Goal: Task Accomplishment & Management: Complete application form

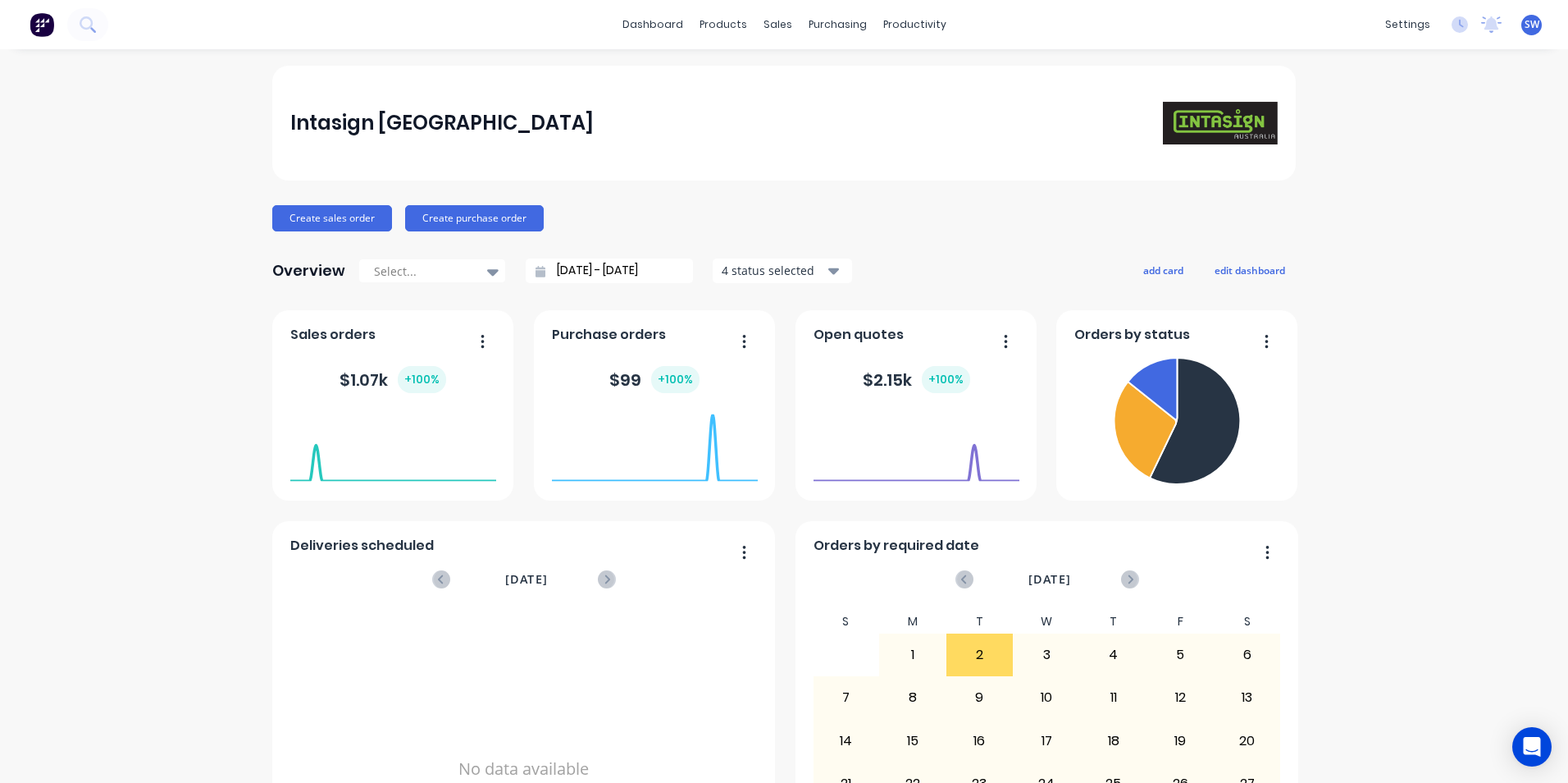
click at [1525, 23] on span "SW" at bounding box center [1532, 24] width 15 height 15
click at [1390, 204] on div "Sign out" at bounding box center [1392, 206] width 44 height 15
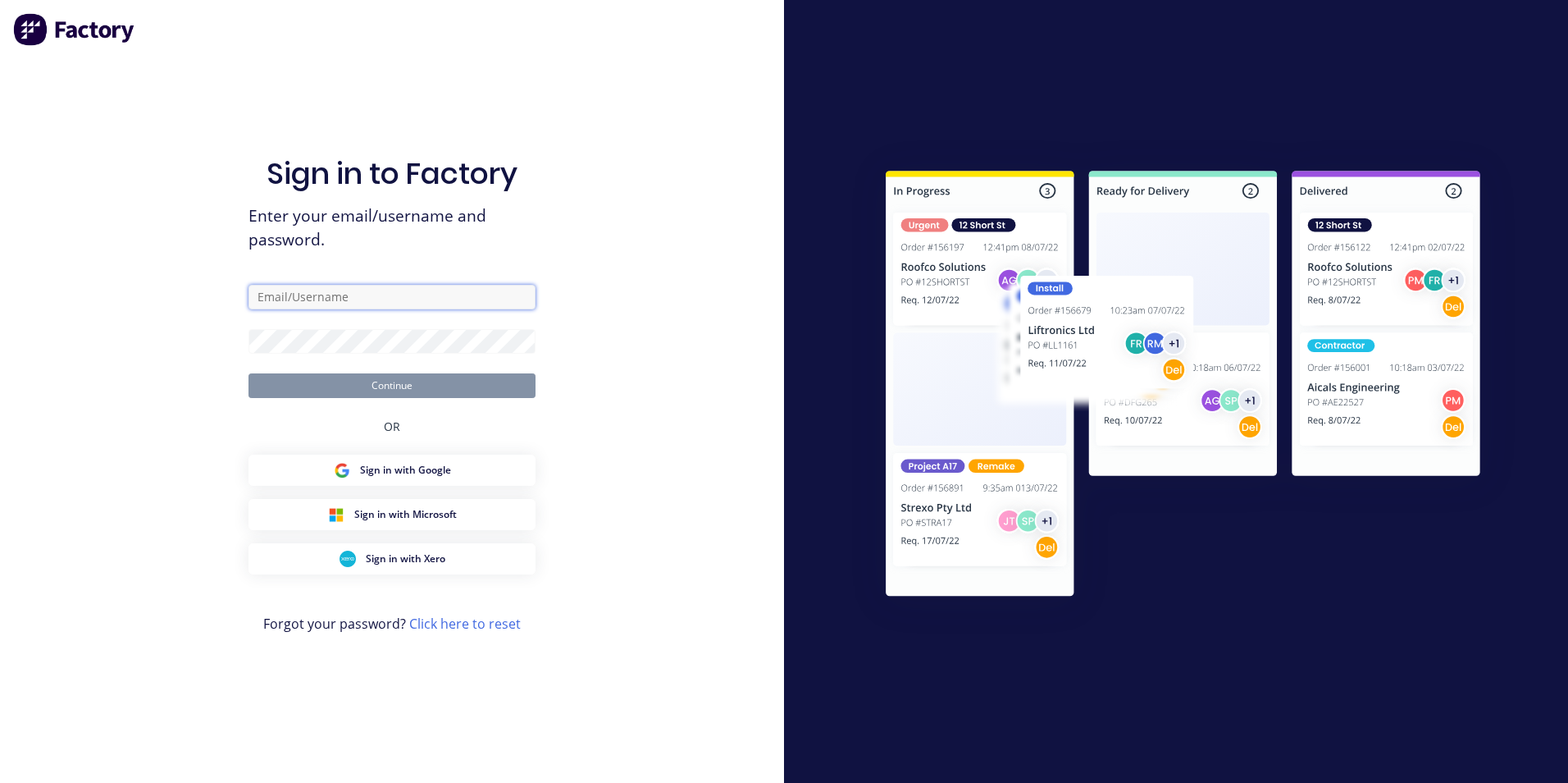
type input "steve.wool@intasign.com"
click at [388, 390] on button "Continue" at bounding box center [392, 385] width 287 height 24
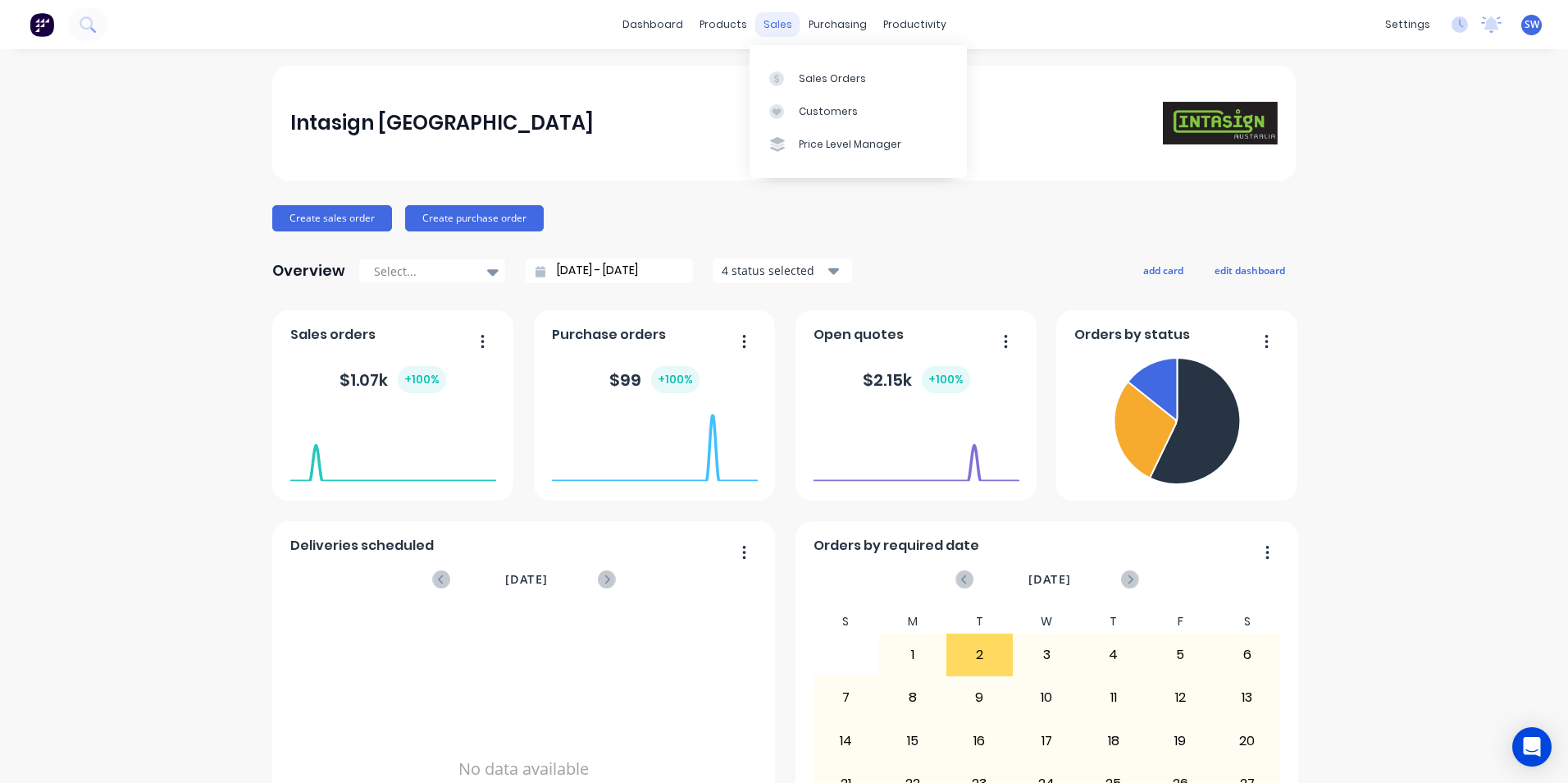
click at [781, 24] on div "sales" at bounding box center [778, 24] width 45 height 24
click at [804, 77] on div "Sales Orders" at bounding box center [832, 79] width 67 height 15
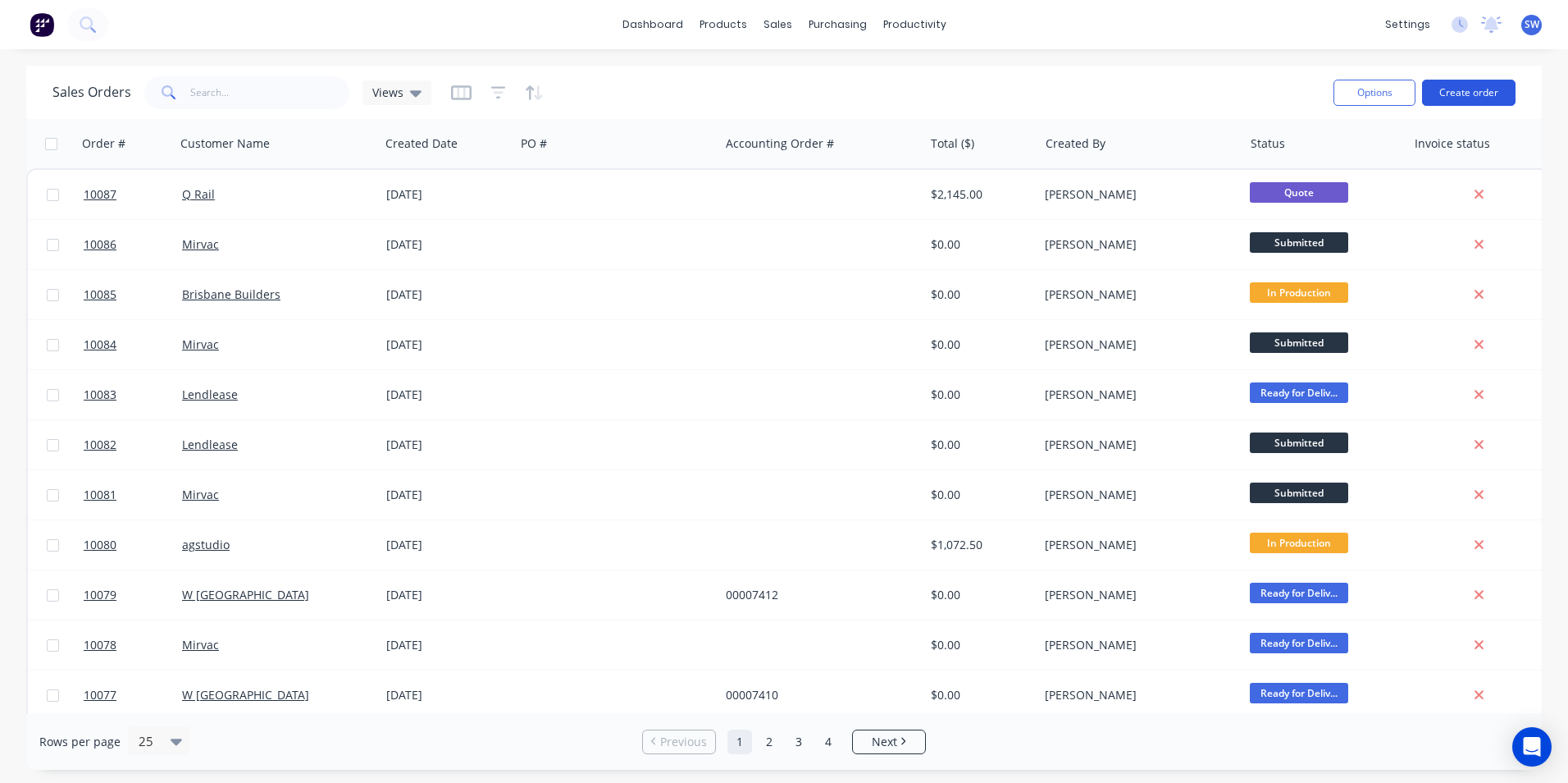
click at [1459, 88] on button "Create order" at bounding box center [1468, 92] width 93 height 26
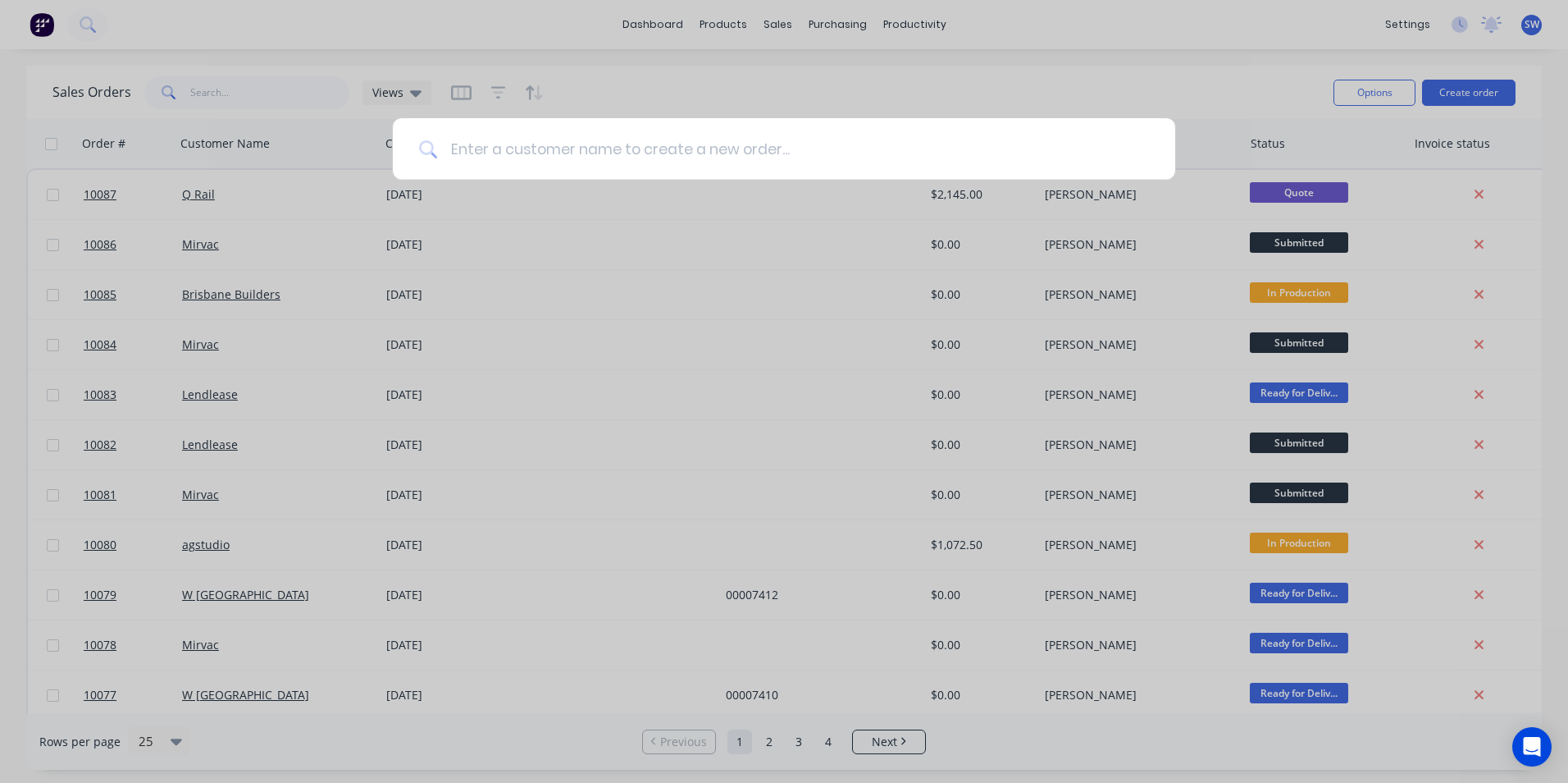
click at [495, 152] on input at bounding box center [793, 148] width 712 height 61
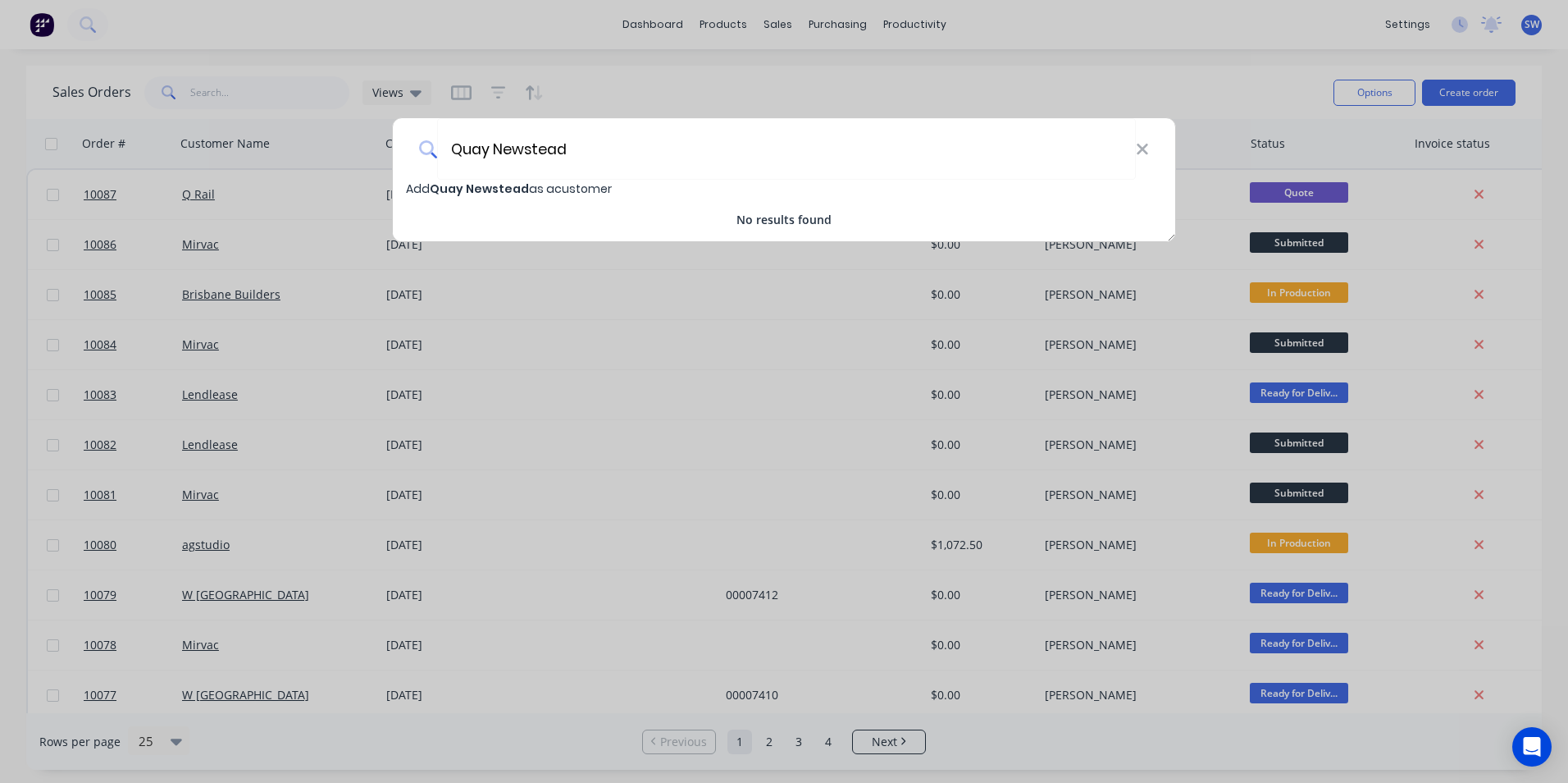
type input "Quay Newstead"
click at [502, 184] on span "Quay Newstead" at bounding box center [478, 188] width 99 height 16
select select "AU"
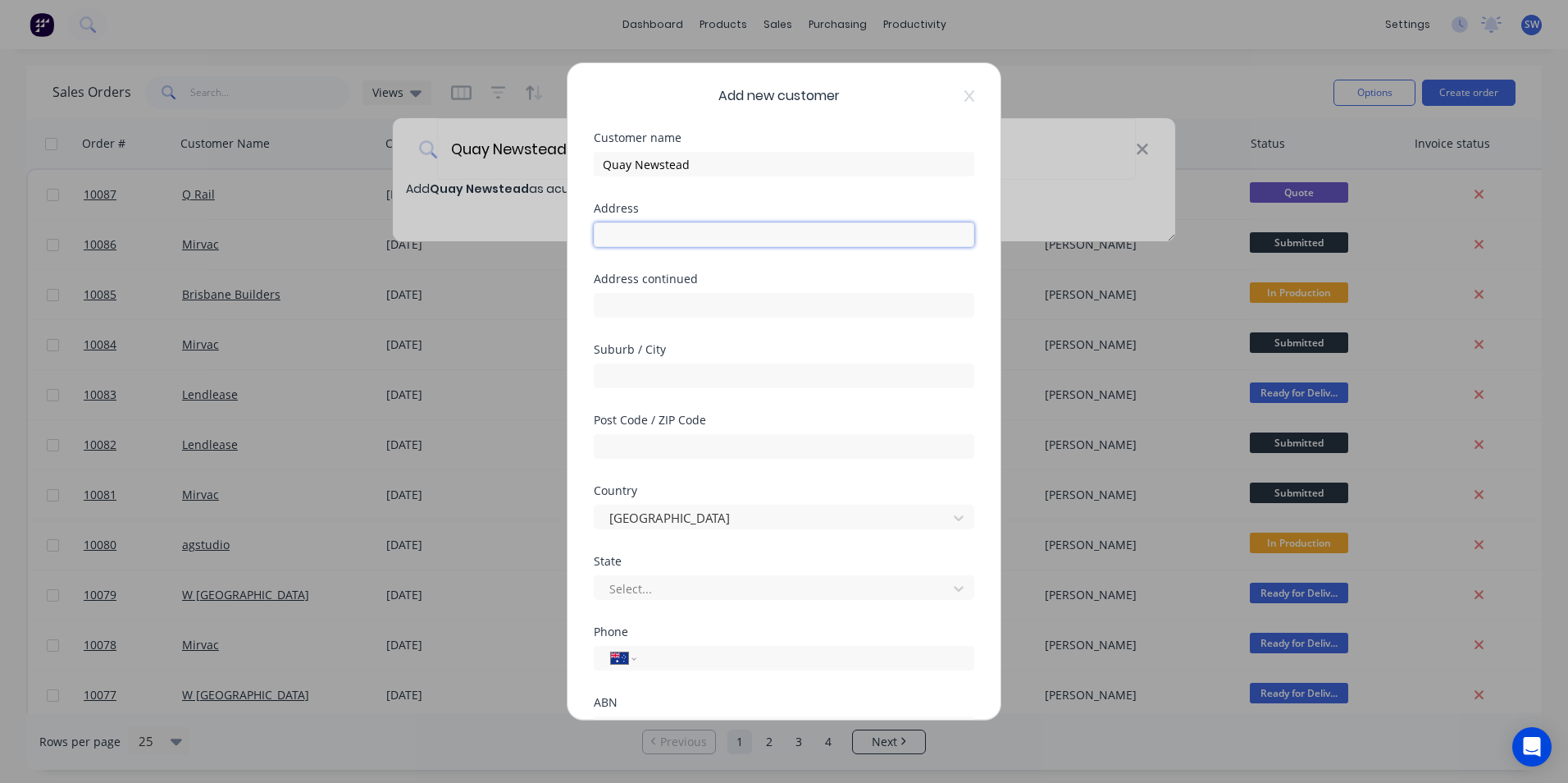
click at [627, 233] on input "text" at bounding box center [784, 235] width 380 height 24
type input "53 Skyring Terrace"
click at [625, 373] on input "text" at bounding box center [784, 376] width 380 height 24
type input "Newstead"
click at [640, 440] on input "text" at bounding box center [784, 447] width 380 height 24
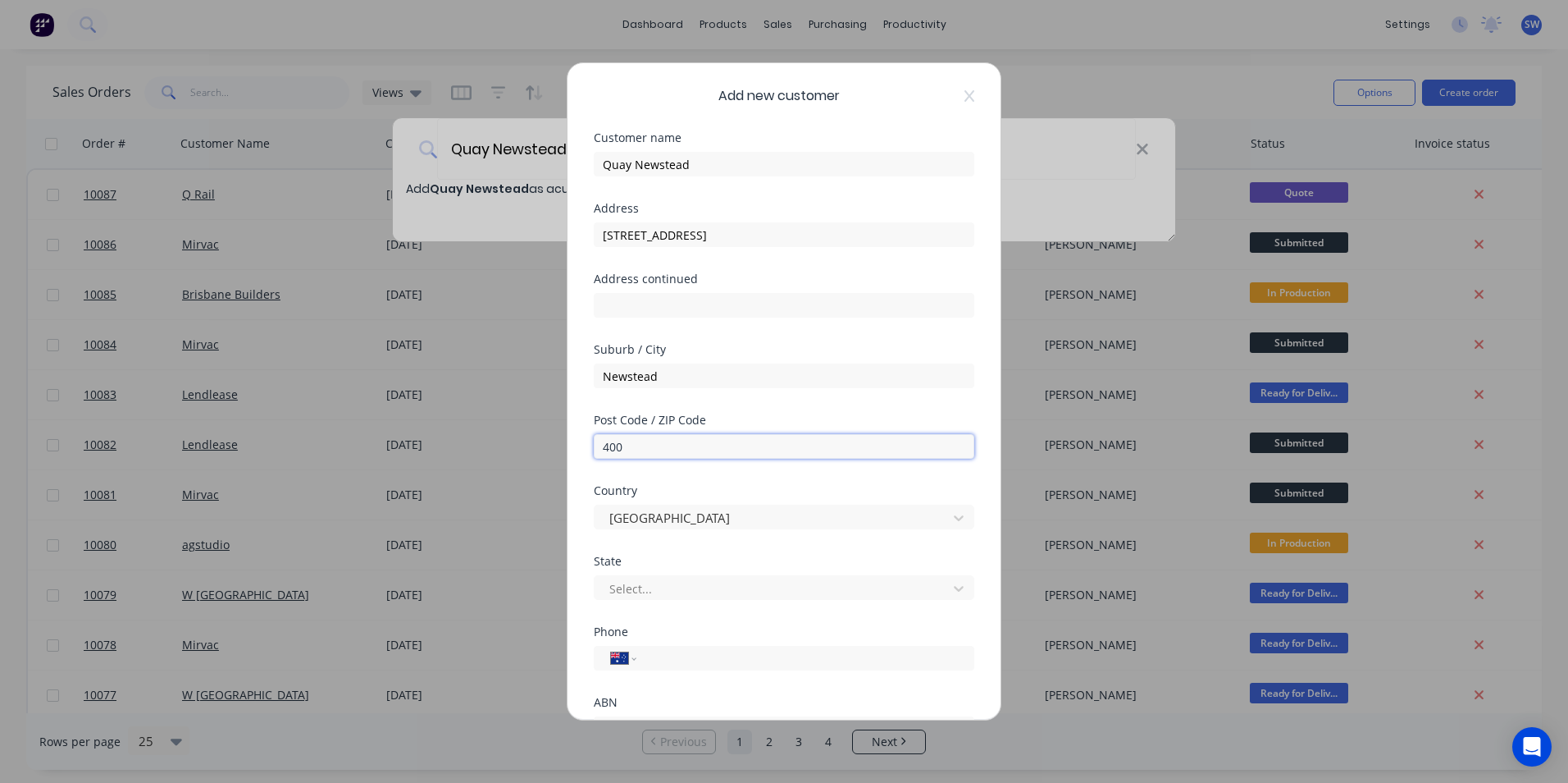
type input "4006"
type input "32516300"
type input "4006"
click at [715, 659] on input "32516300" at bounding box center [802, 659] width 309 height 19
type input "3"
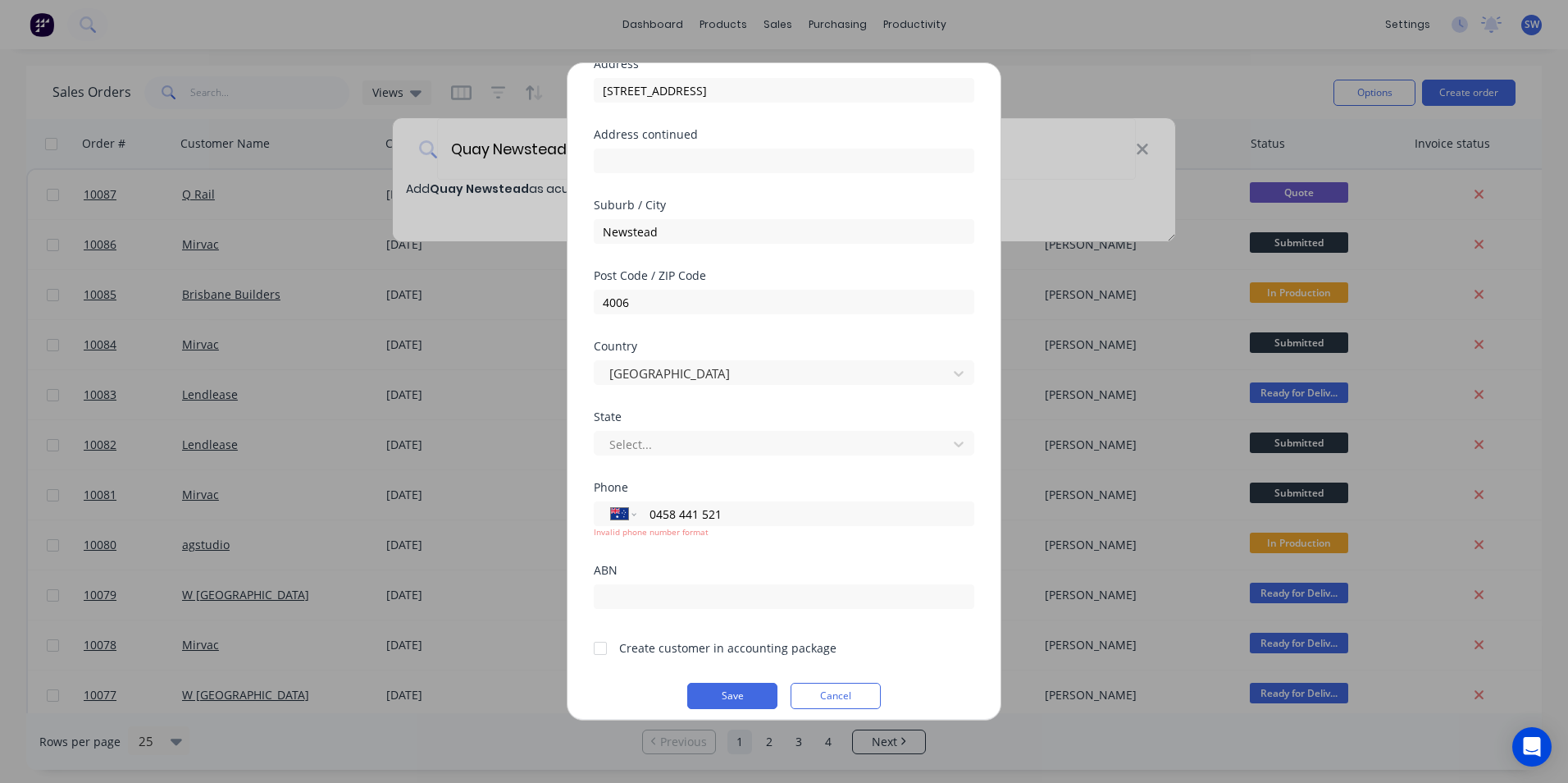
scroll to position [156, 0]
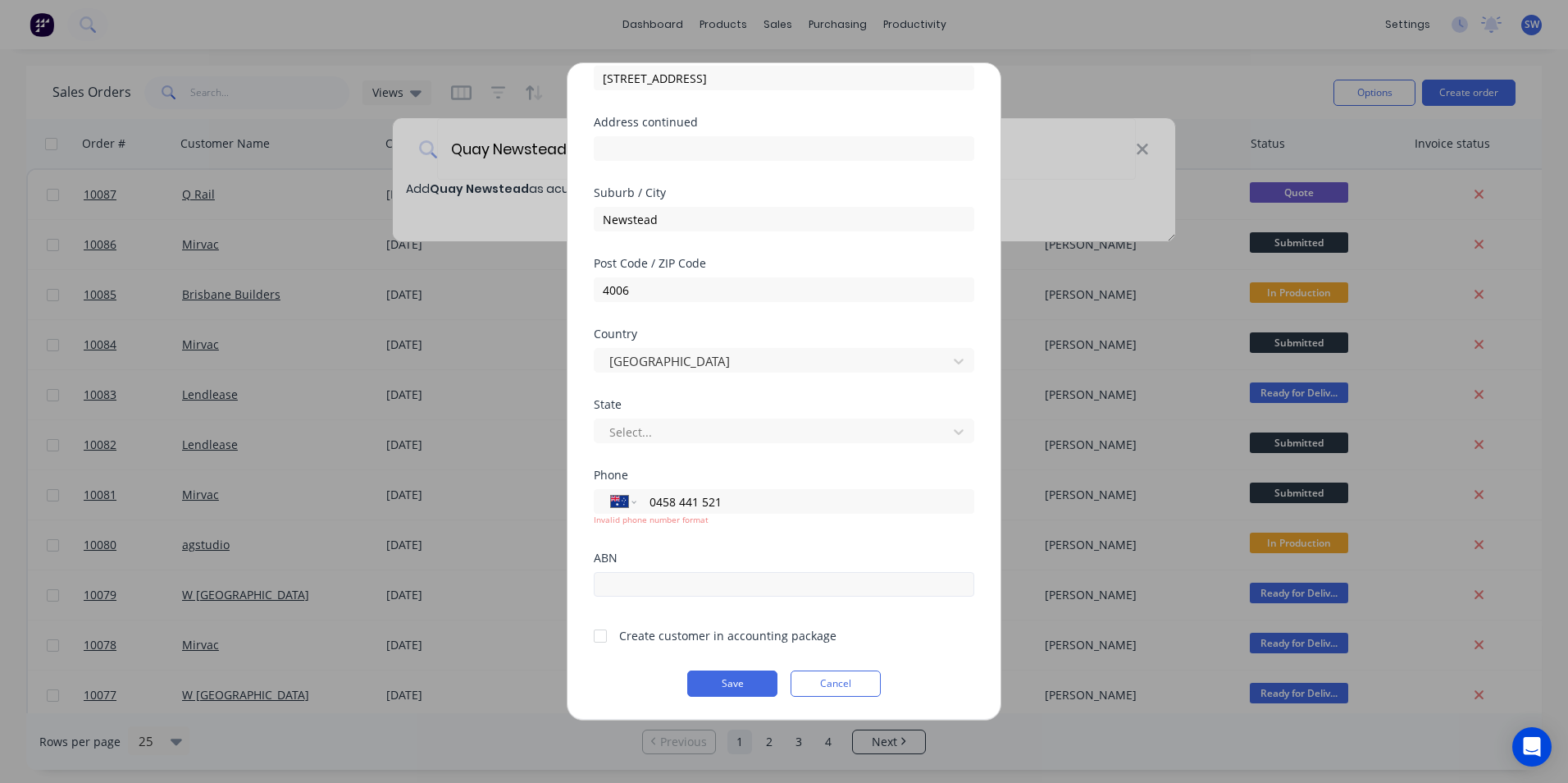
type input "0458 441 521"
click at [650, 588] on input "text" at bounding box center [784, 584] width 380 height 24
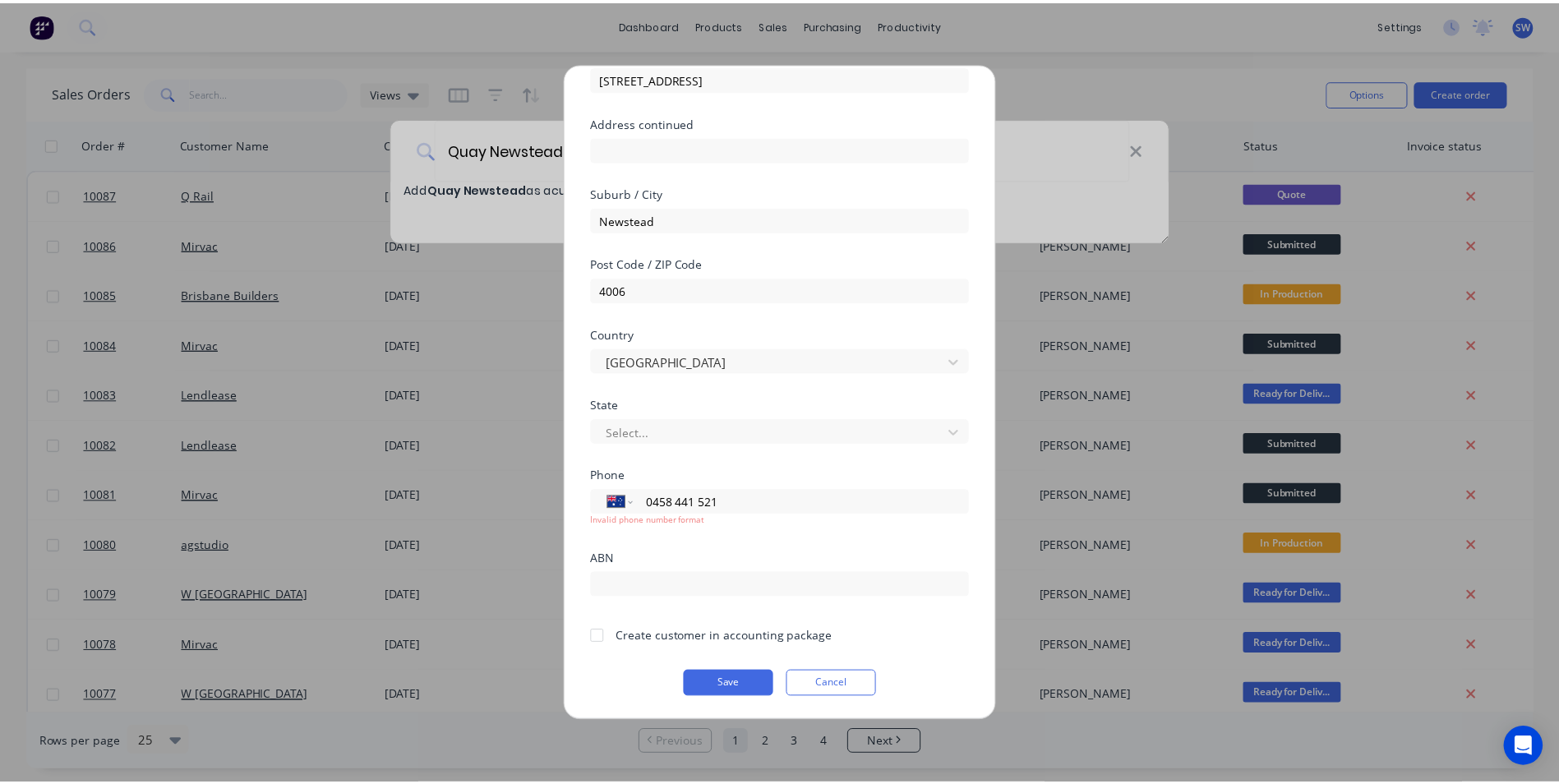
scroll to position [144, 0]
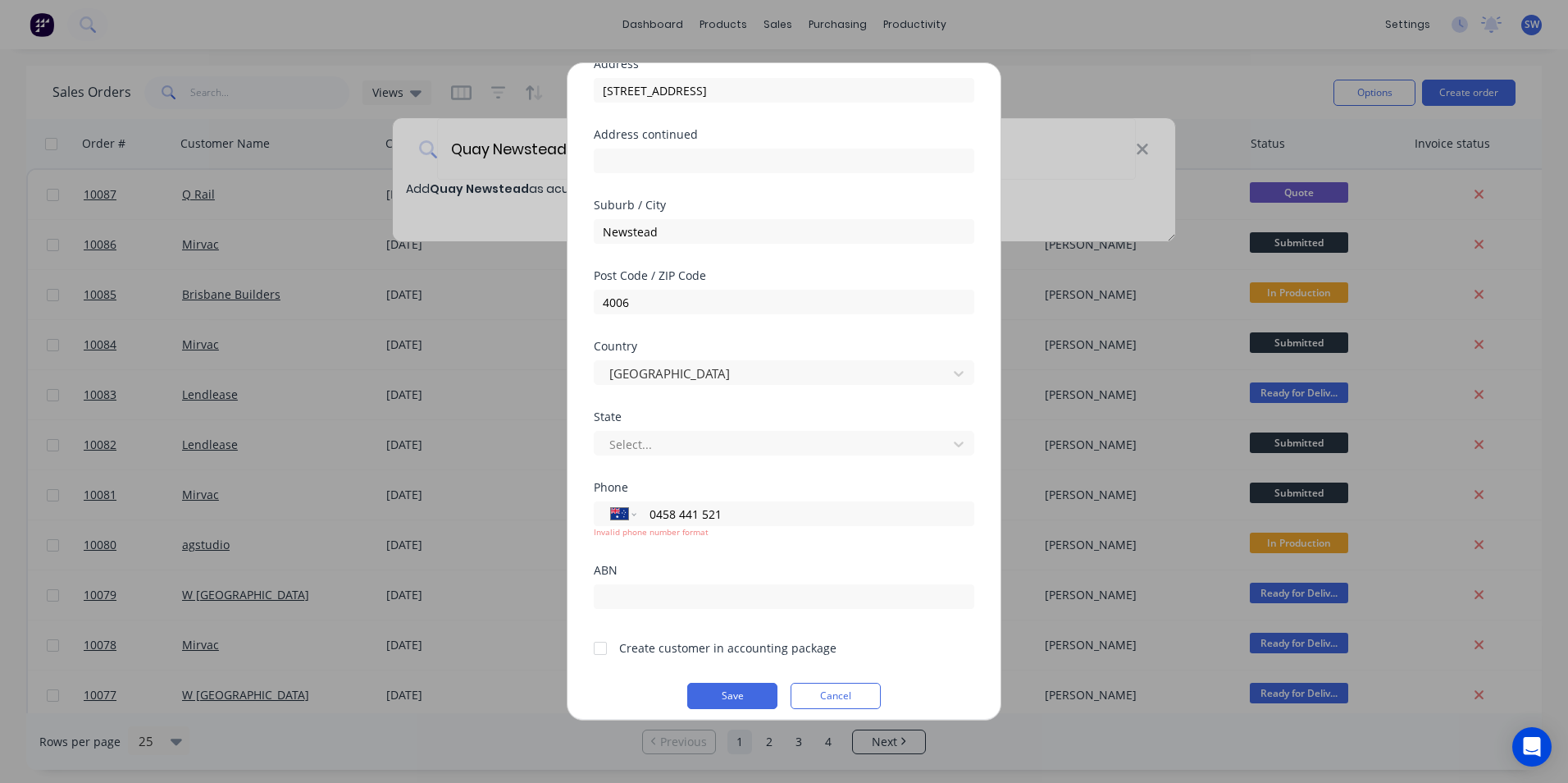
click at [689, 550] on div "Phone International Afghanistan Åland Islands Albania Algeria American Samoa An…" at bounding box center [784, 523] width 380 height 83
click at [728, 681] on button "Save" at bounding box center [733, 684] width 90 height 26
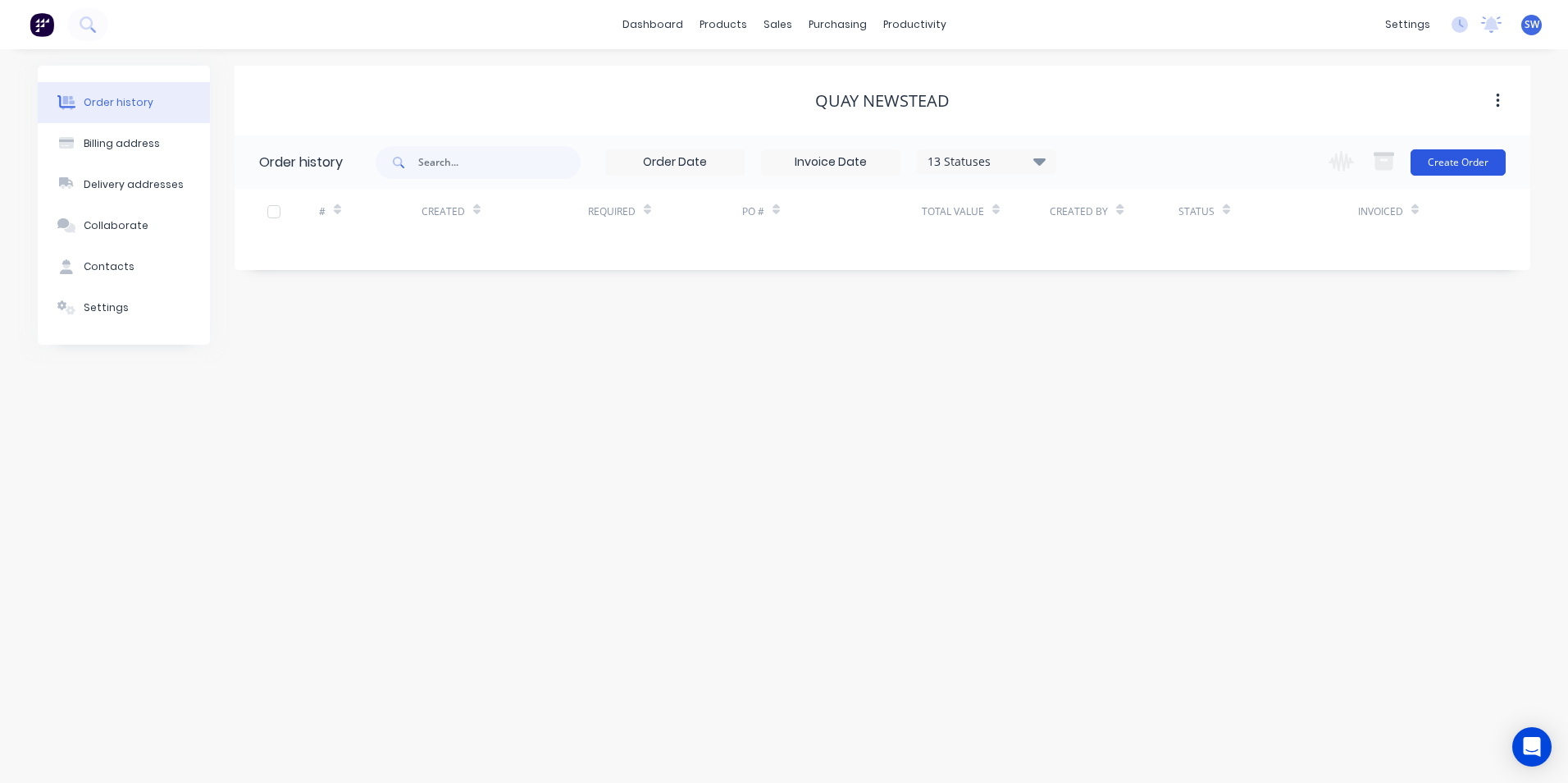
click at [1459, 159] on button "Create Order" at bounding box center [1458, 163] width 95 height 26
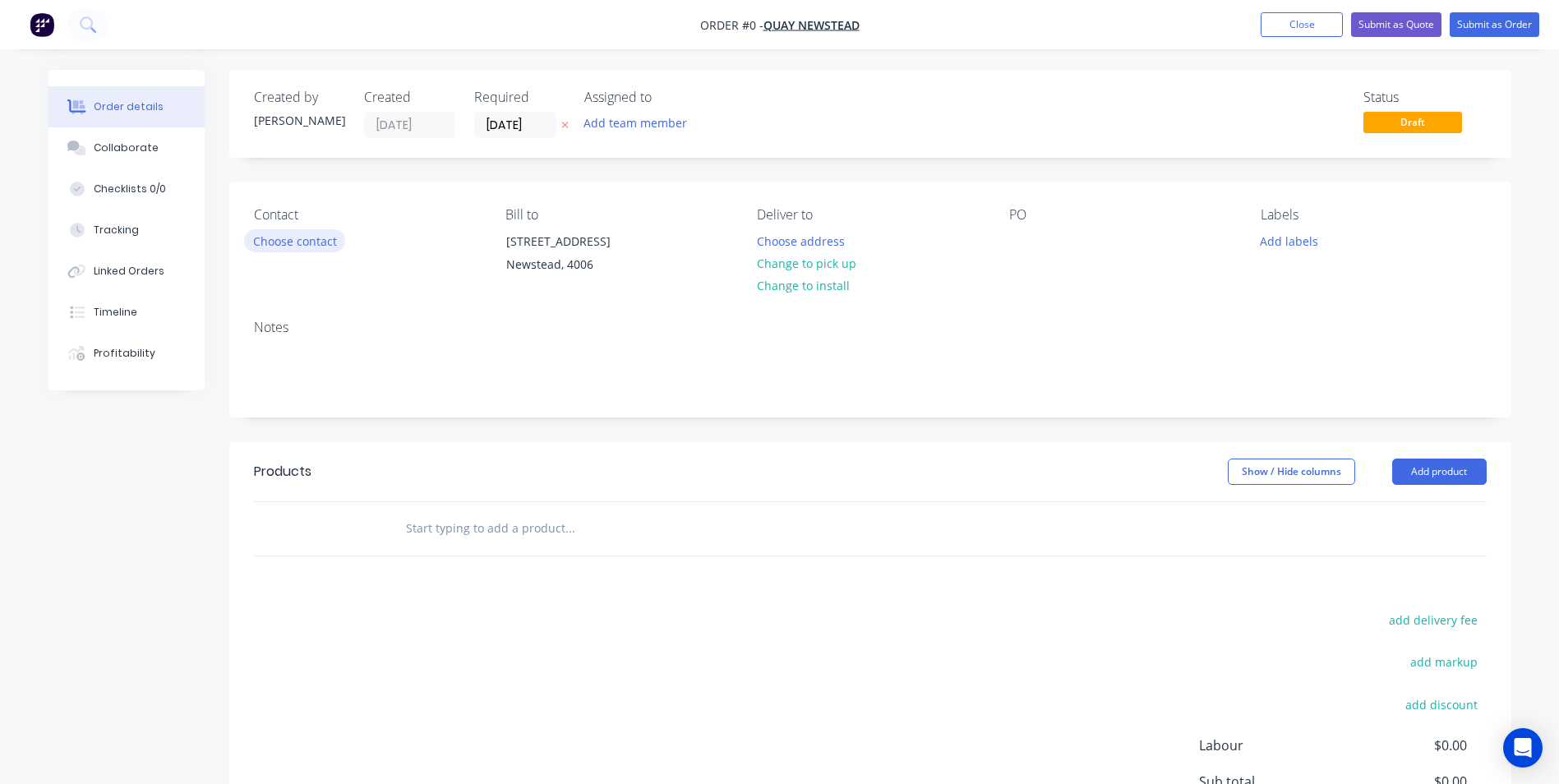
click at [293, 239] on button "Choose contact" at bounding box center [294, 241] width 101 height 23
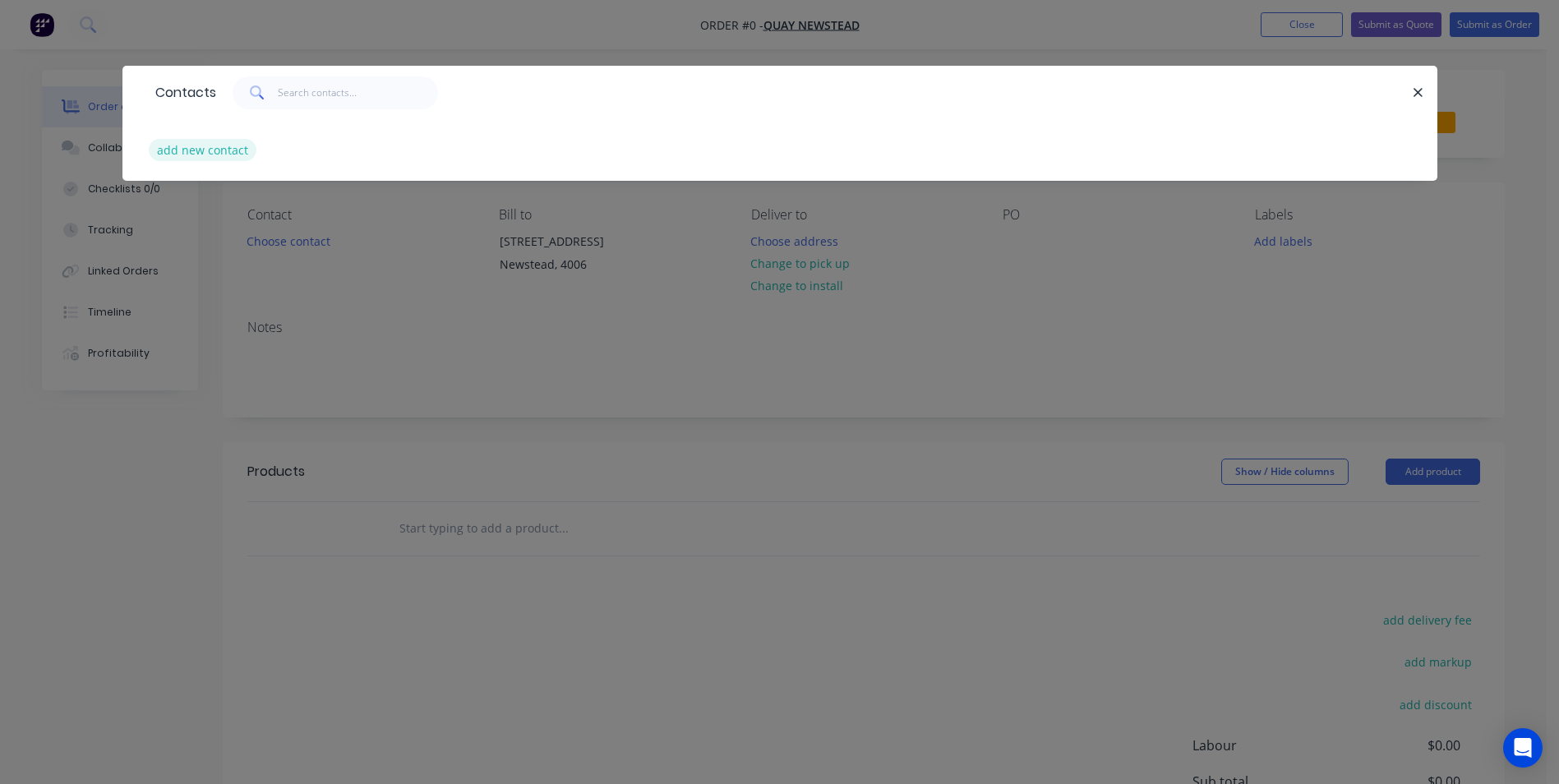
click at [232, 154] on button "add new contact" at bounding box center [203, 150] width 109 height 23
select select "AU"
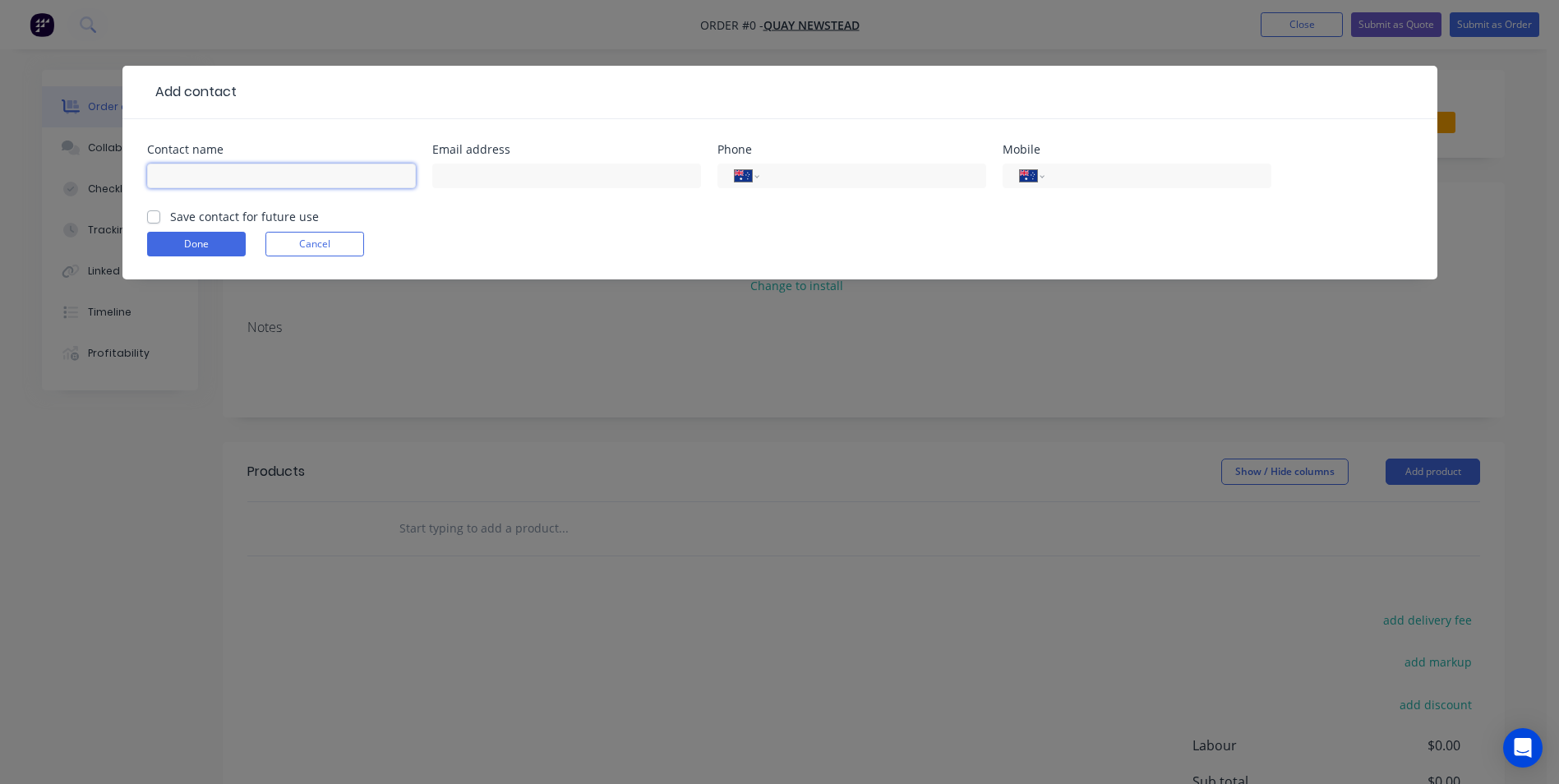
click at [207, 171] on input "text" at bounding box center [281, 175] width 269 height 25
type input "Patrick Piekut"
click at [559, 169] on input "text" at bounding box center [566, 175] width 269 height 25
type input "manager@quaynewstead.com.au"
click at [1096, 175] on input "tel" at bounding box center [1154, 176] width 197 height 19
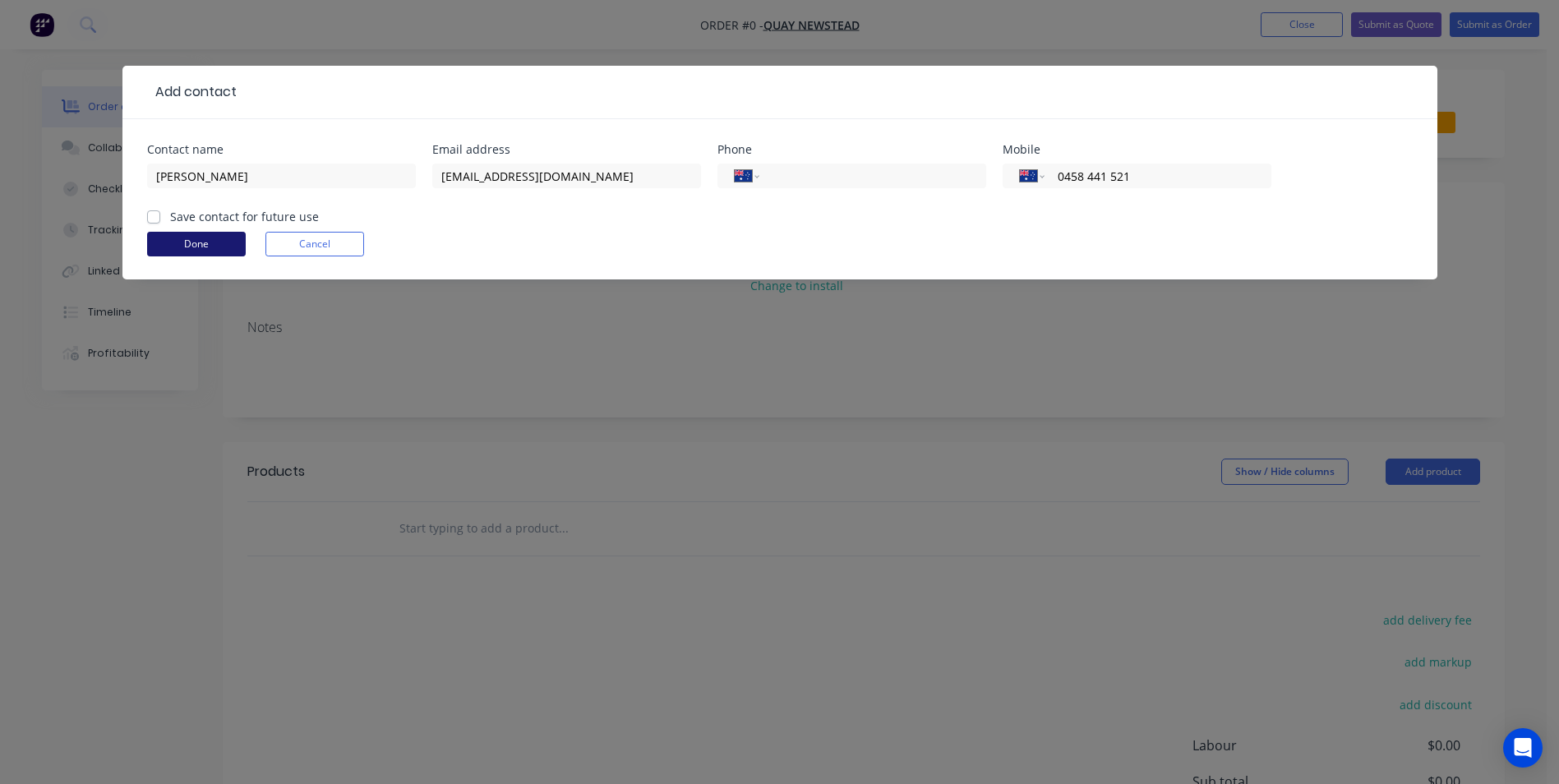
type input "0458 441 521"
click at [219, 247] on button "Done" at bounding box center [196, 244] width 99 height 25
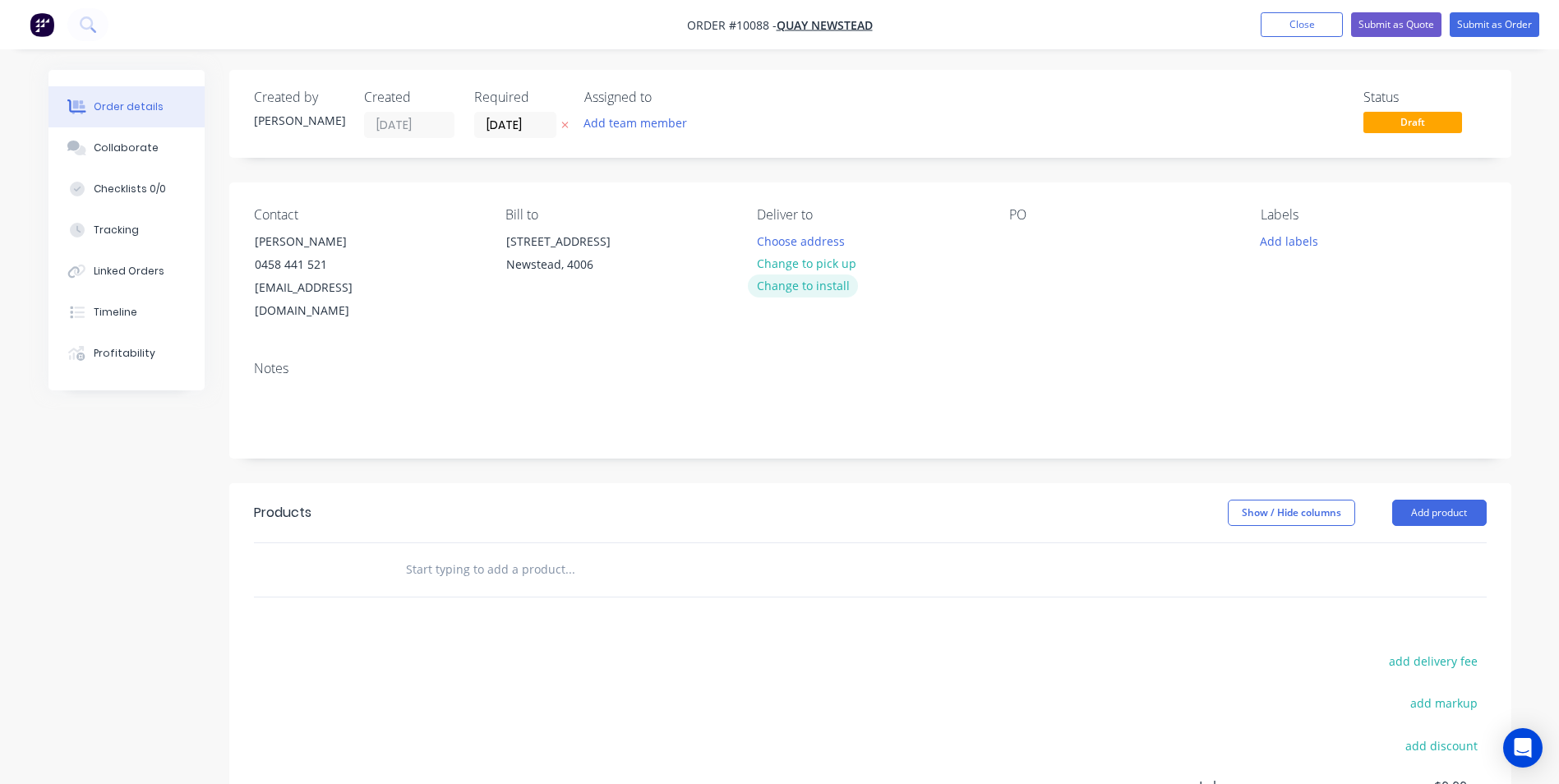
click at [806, 284] on button "Change to install" at bounding box center [803, 286] width 110 height 23
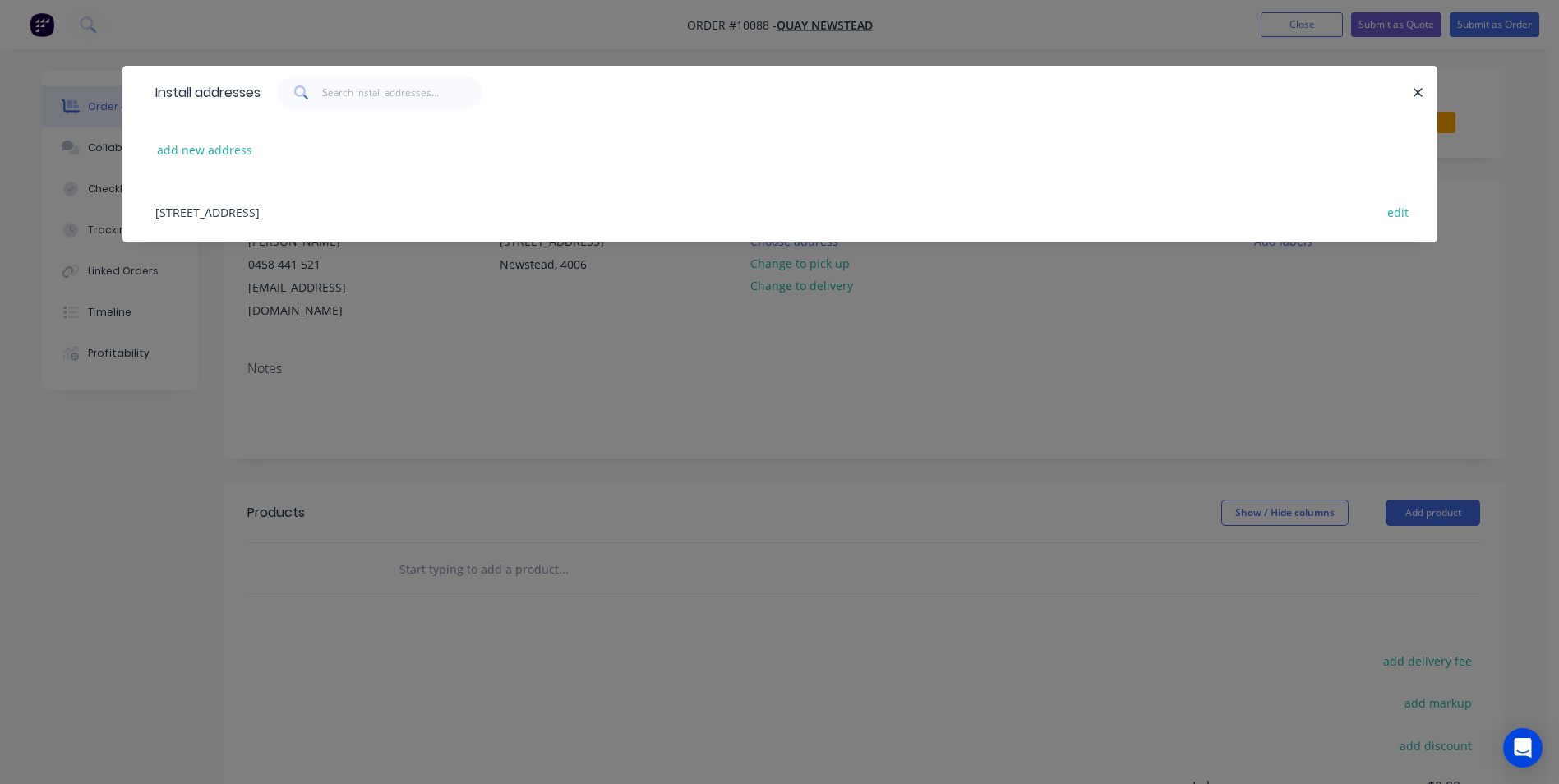
click at [240, 212] on div "53 Skyring Terrace, Newstead, Australia, 4006 edit" at bounding box center [780, 211] width 1266 height 61
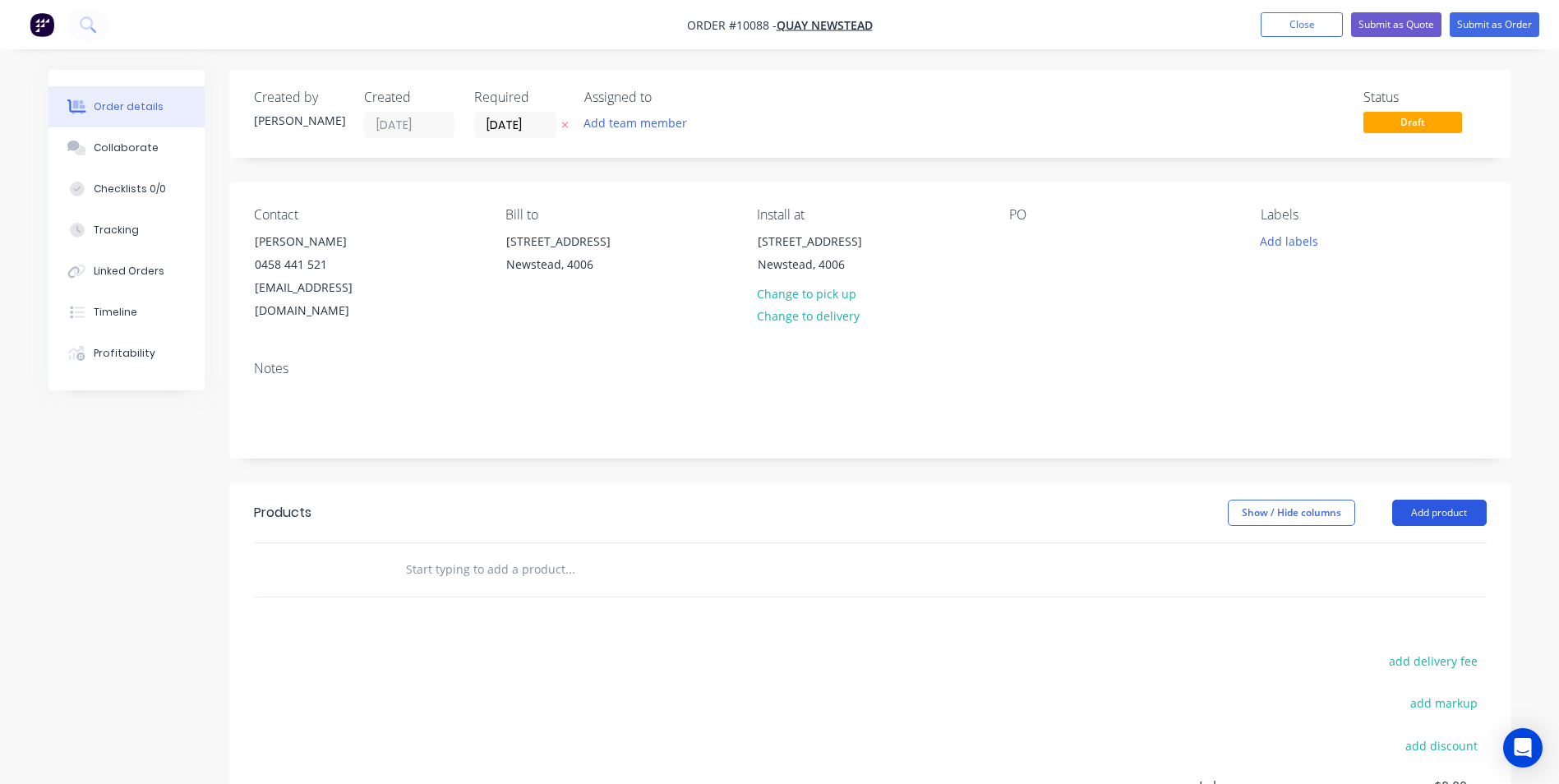
click at [1449, 500] on button "Add product" at bounding box center [1439, 513] width 94 height 26
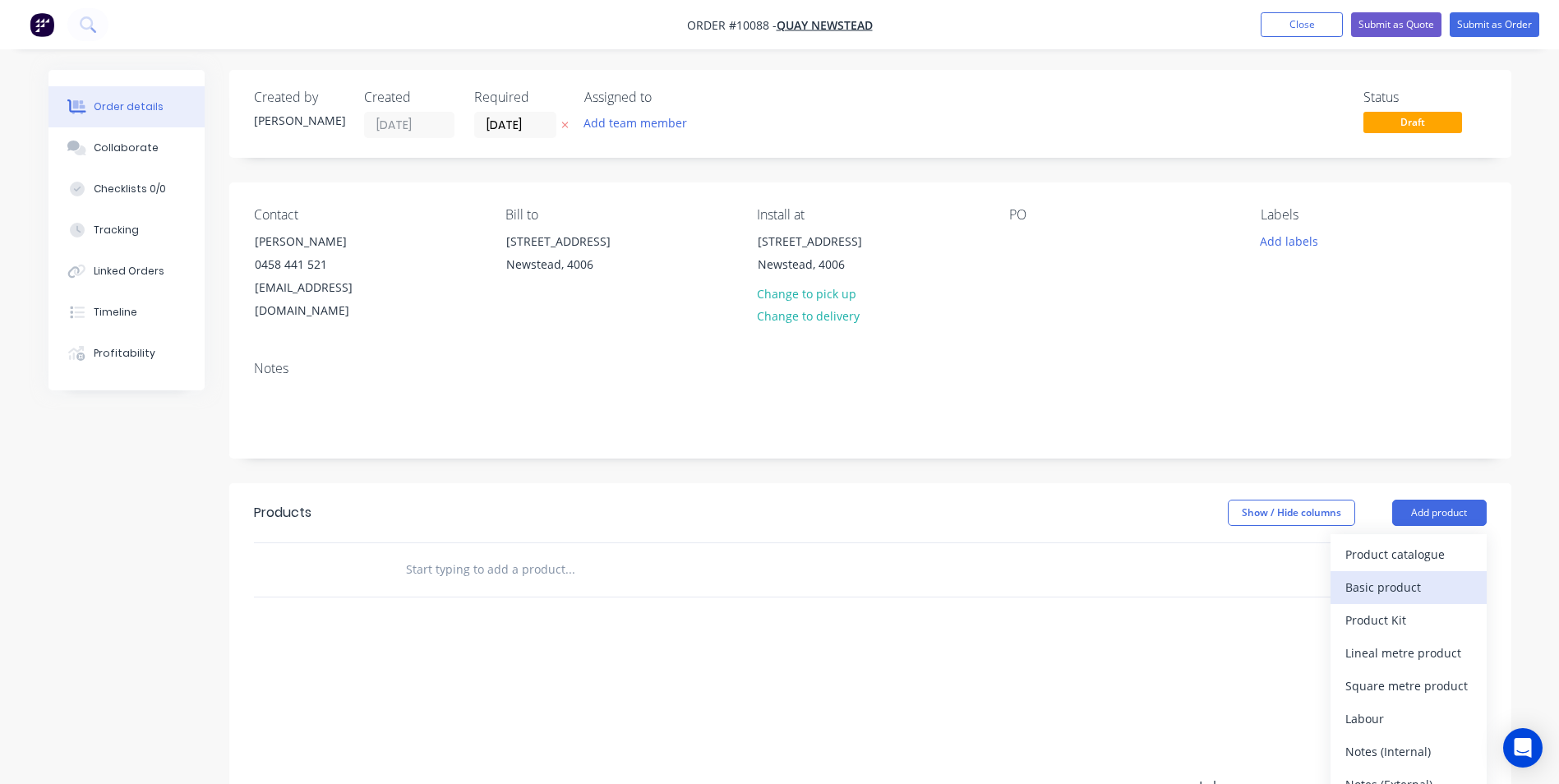
click at [1370, 575] on div "Basic product" at bounding box center [1409, 587] width 126 height 24
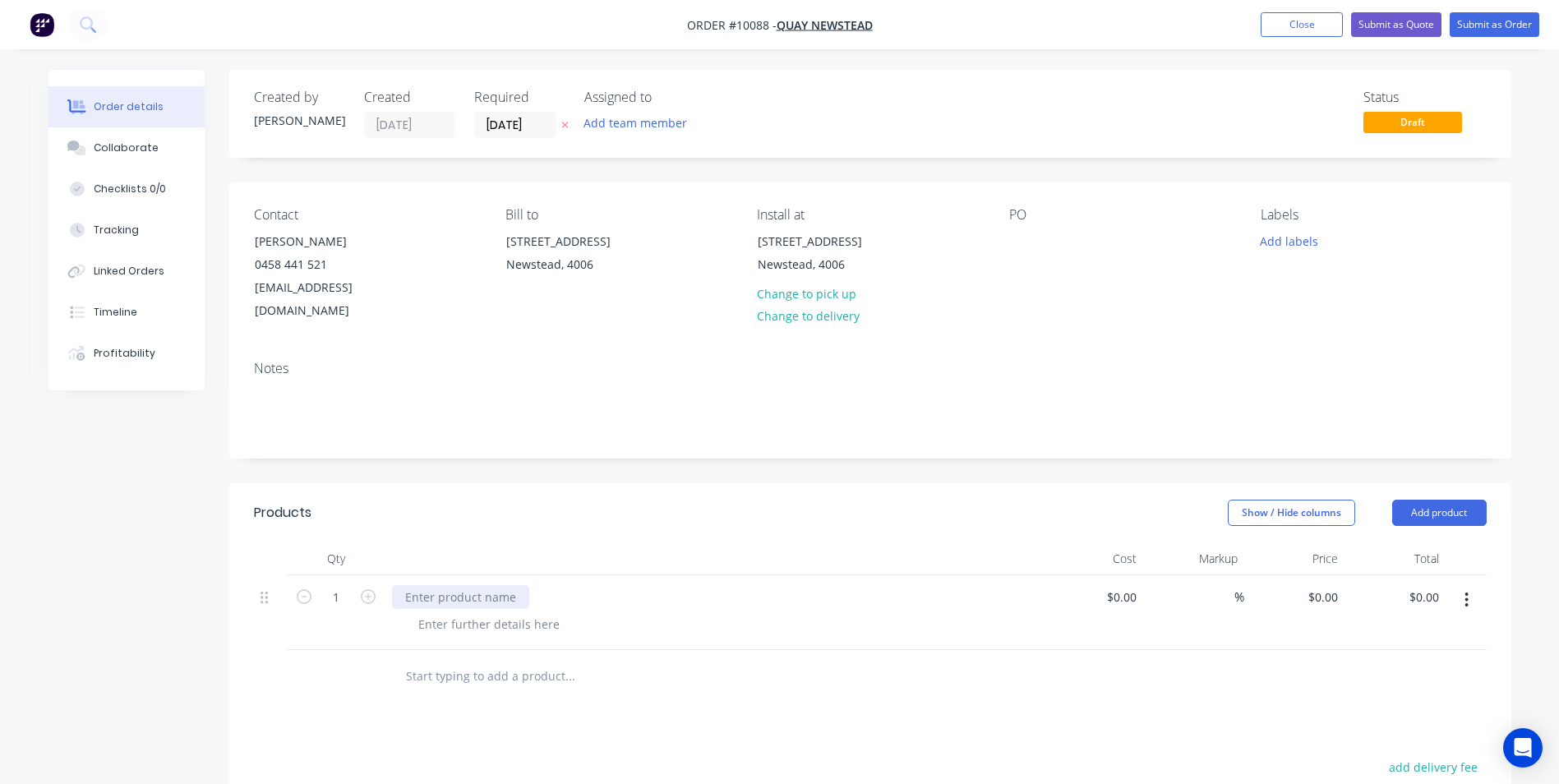
click at [436, 585] on div at bounding box center [460, 596] width 137 height 24
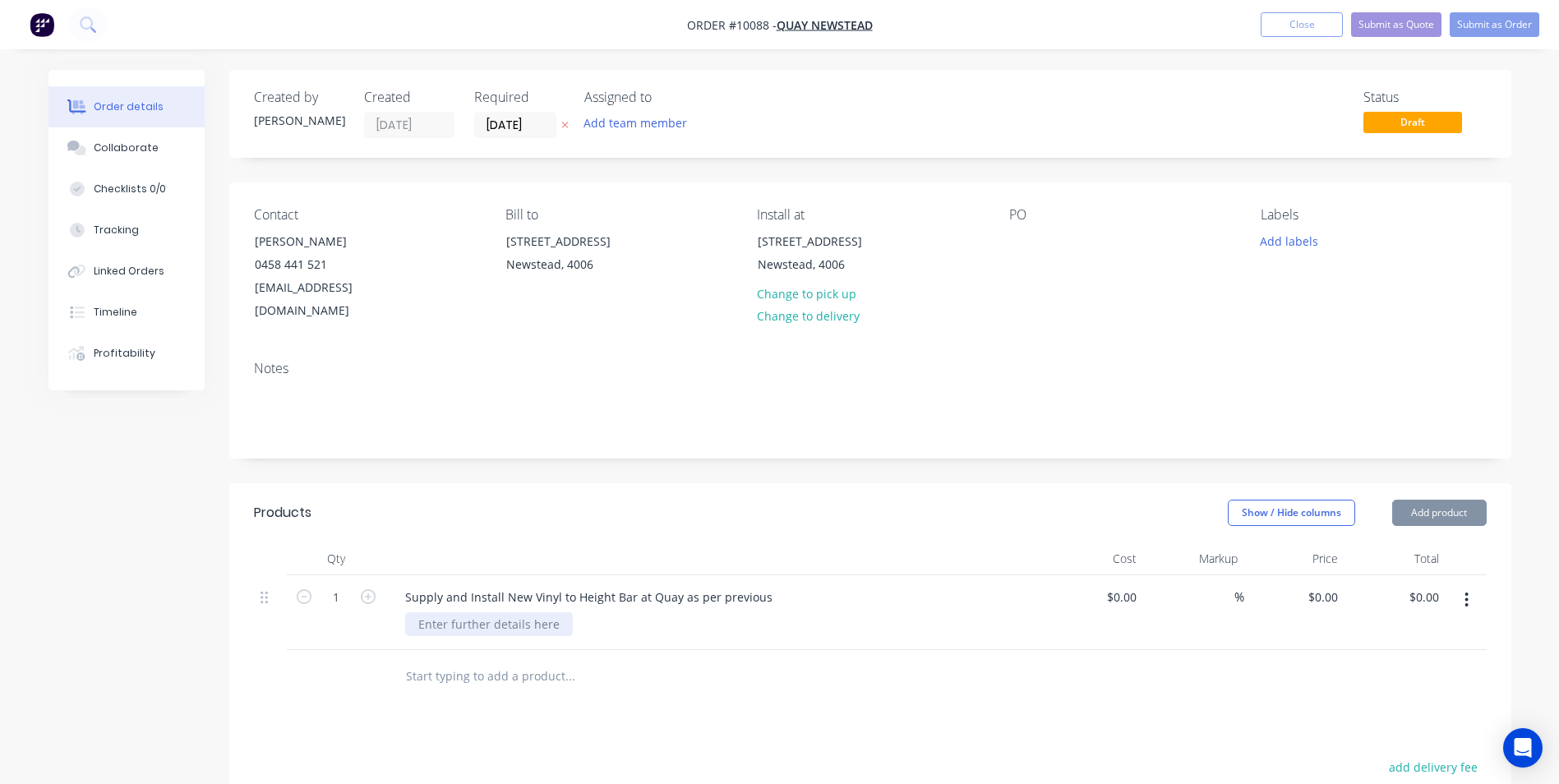
click at [500, 612] on div at bounding box center [489, 624] width 168 height 24
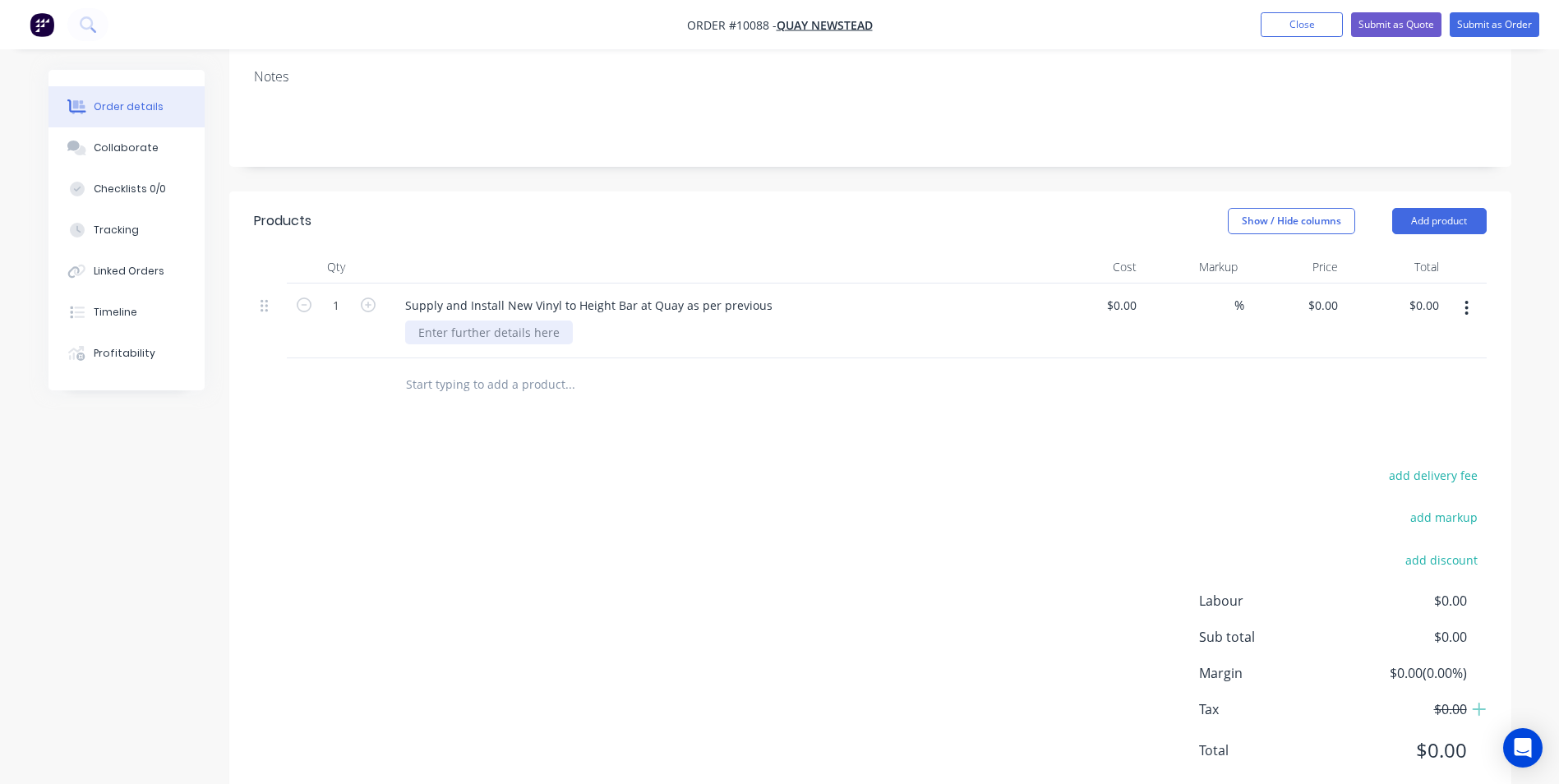
scroll to position [315, 0]
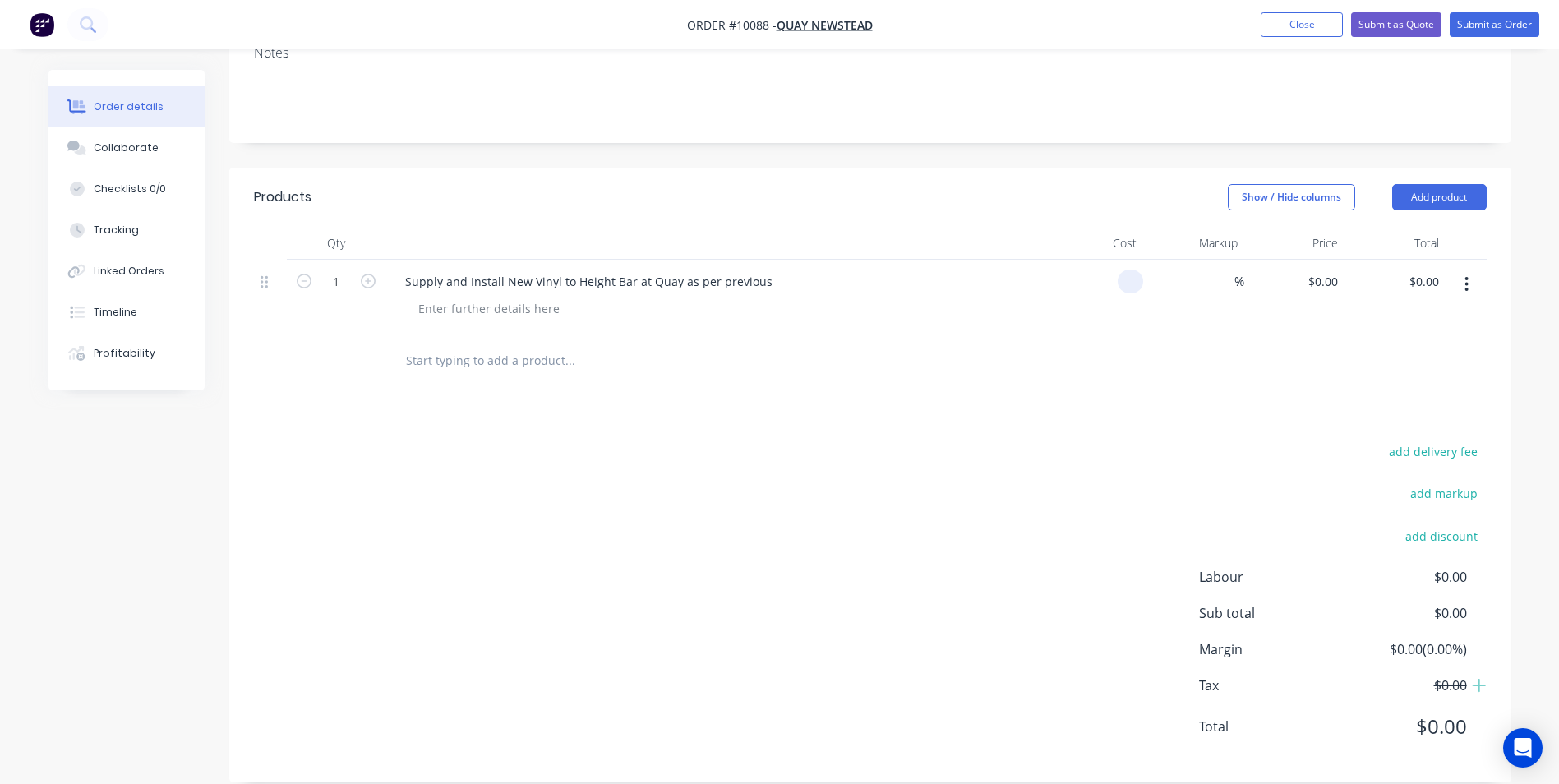
click at [1115, 263] on div at bounding box center [1093, 296] width 101 height 75
type input "$250.00"
type input "250"
type input "$250.00"
click at [1326, 270] on input "250" at bounding box center [1335, 281] width 19 height 24
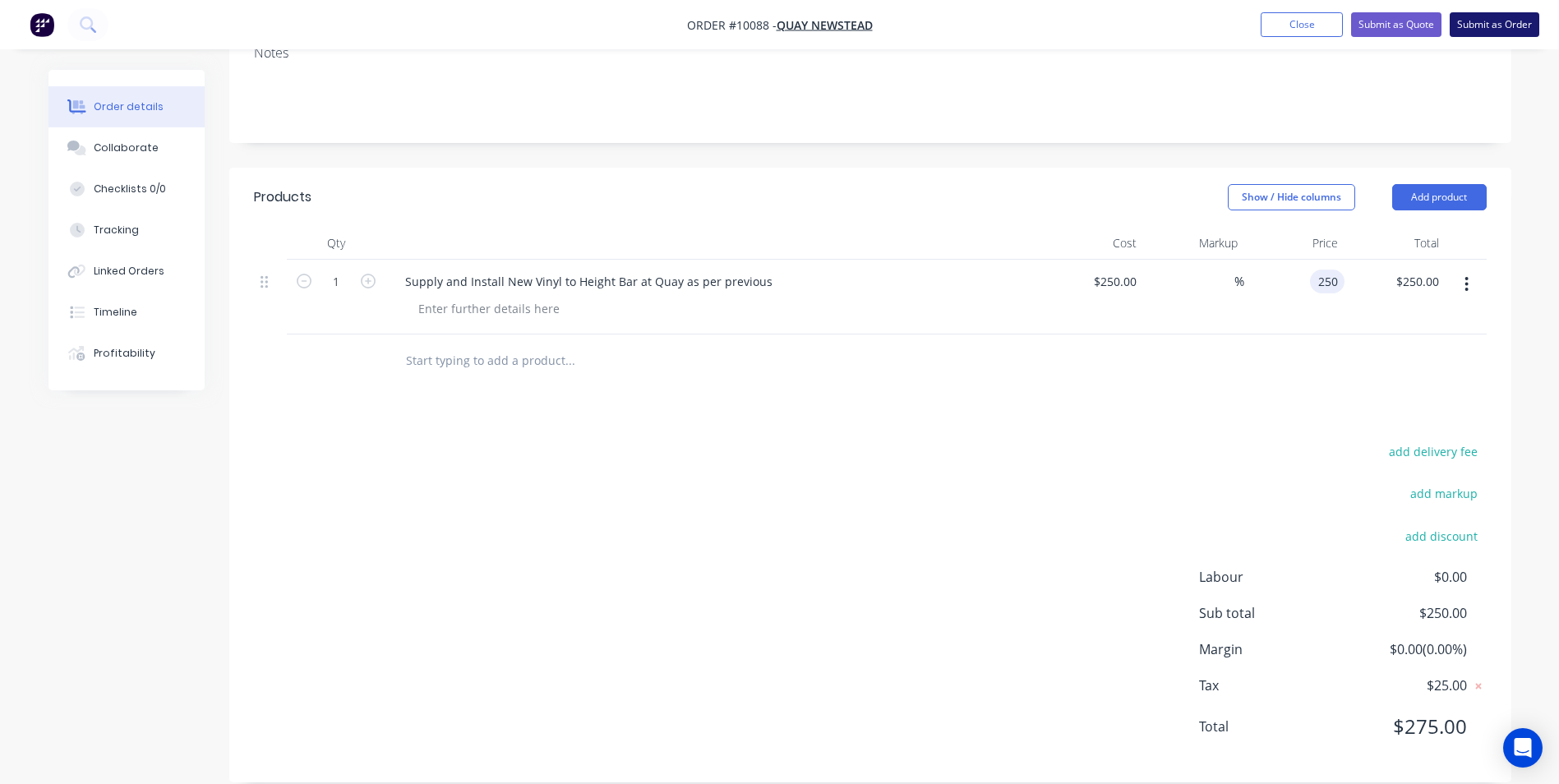
type input "$250.00"
click at [1478, 23] on button "Submit as Order" at bounding box center [1494, 25] width 90 height 25
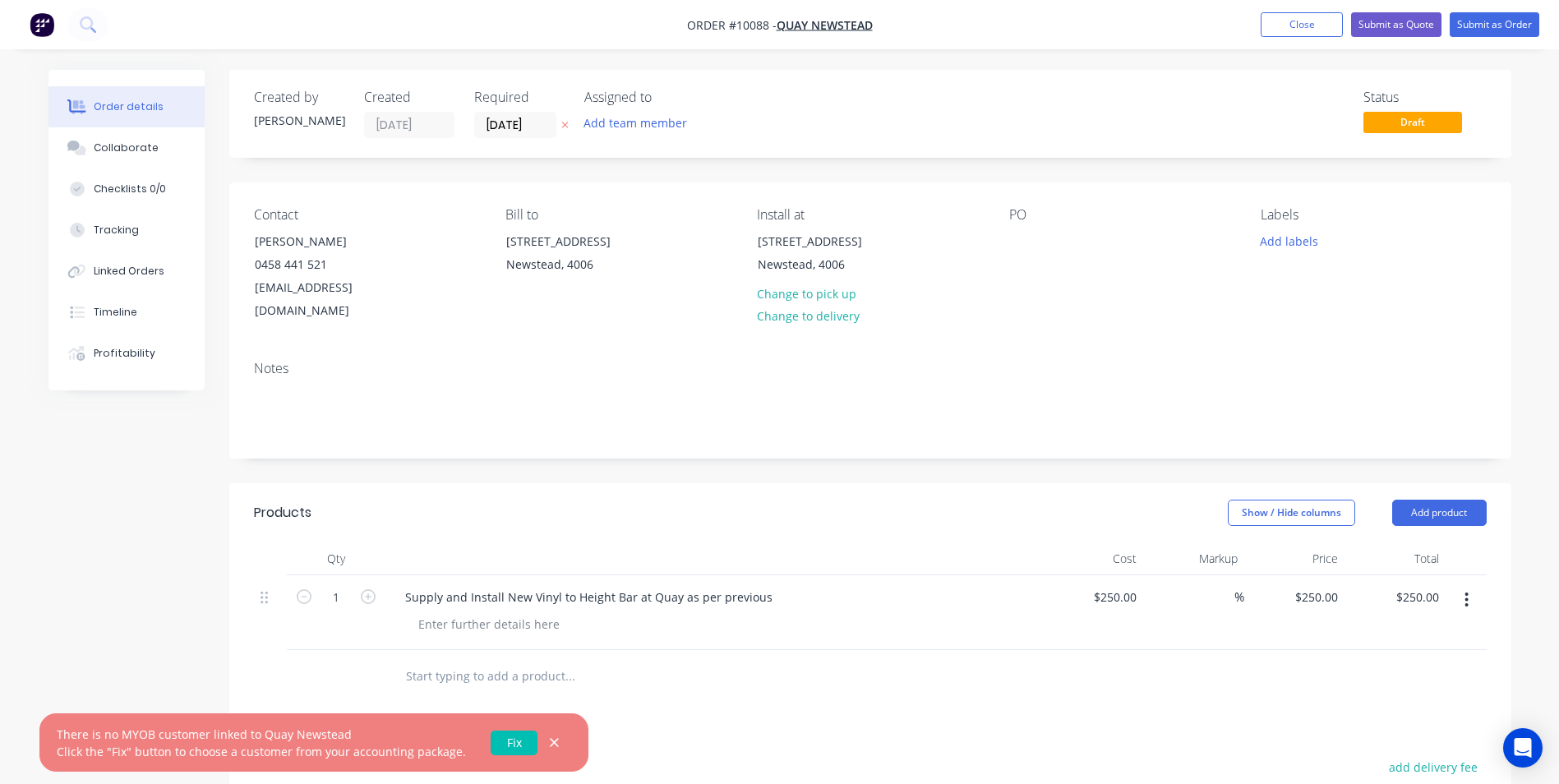
click at [500, 745] on link "Fix" at bounding box center [514, 742] width 47 height 25
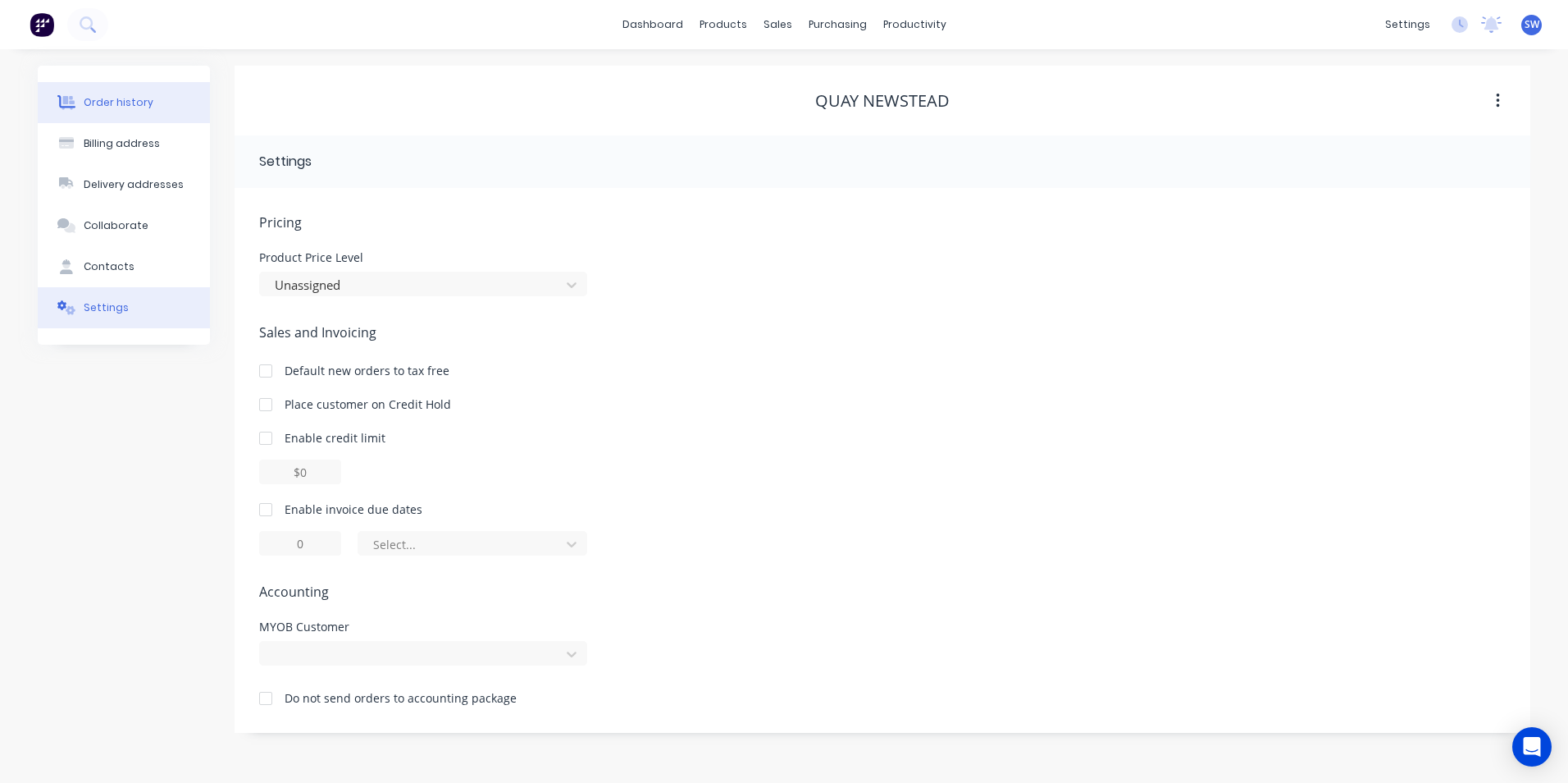
click at [118, 106] on div "Order history" at bounding box center [119, 103] width 70 height 15
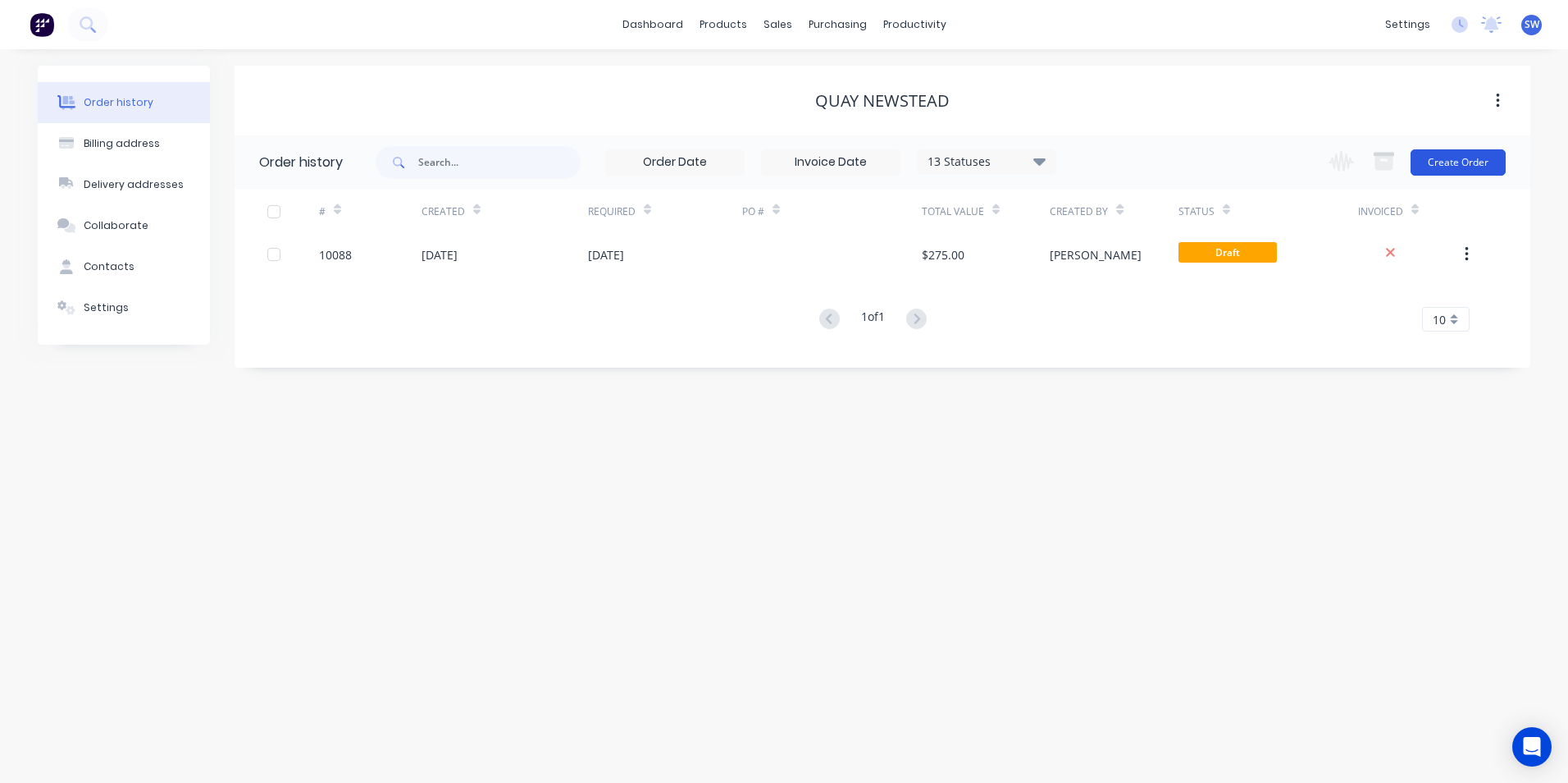
click at [1458, 159] on button "Create Order" at bounding box center [1458, 163] width 95 height 26
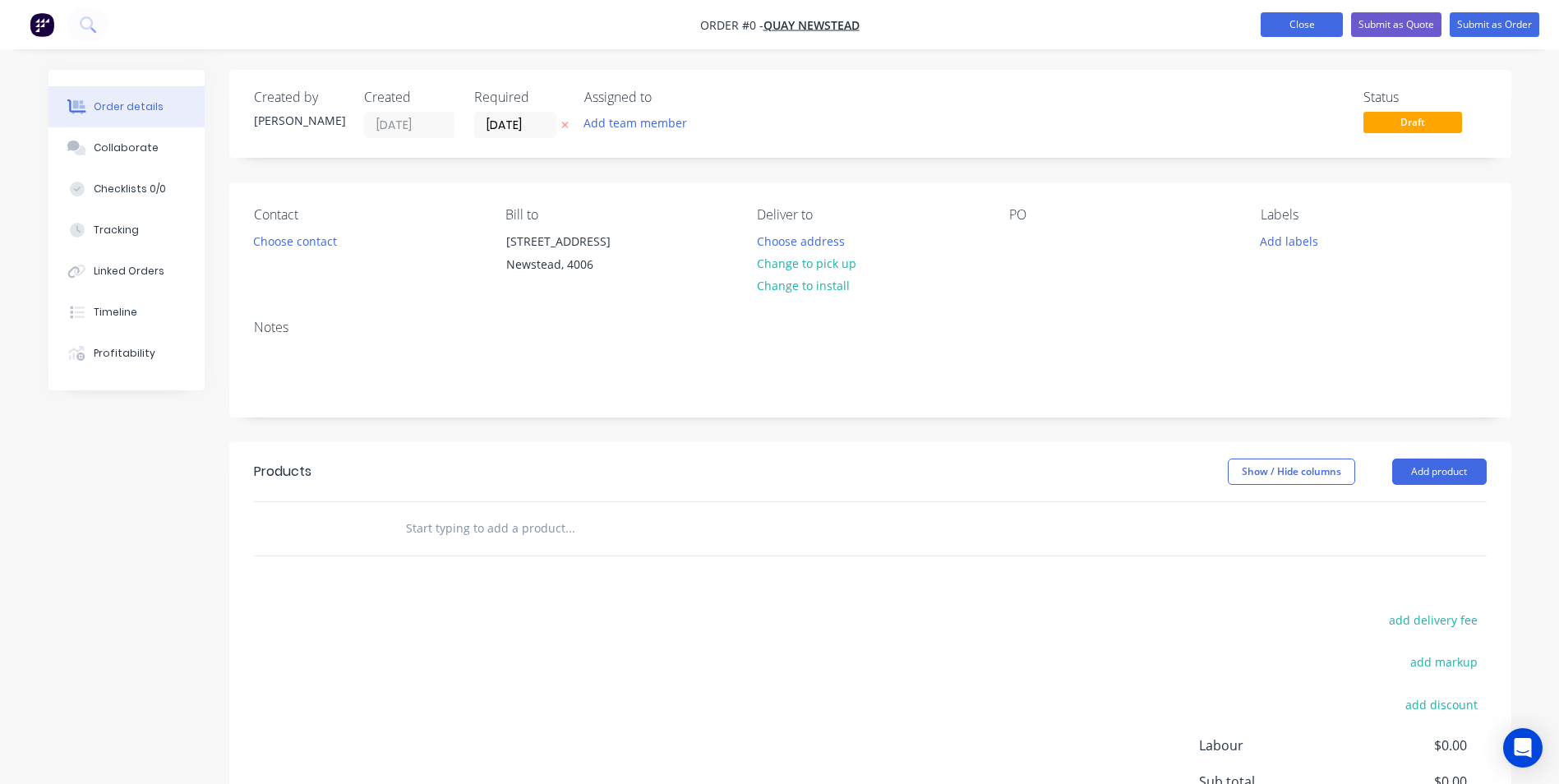
click at [1296, 25] on button "Close" at bounding box center [1301, 25] width 82 height 25
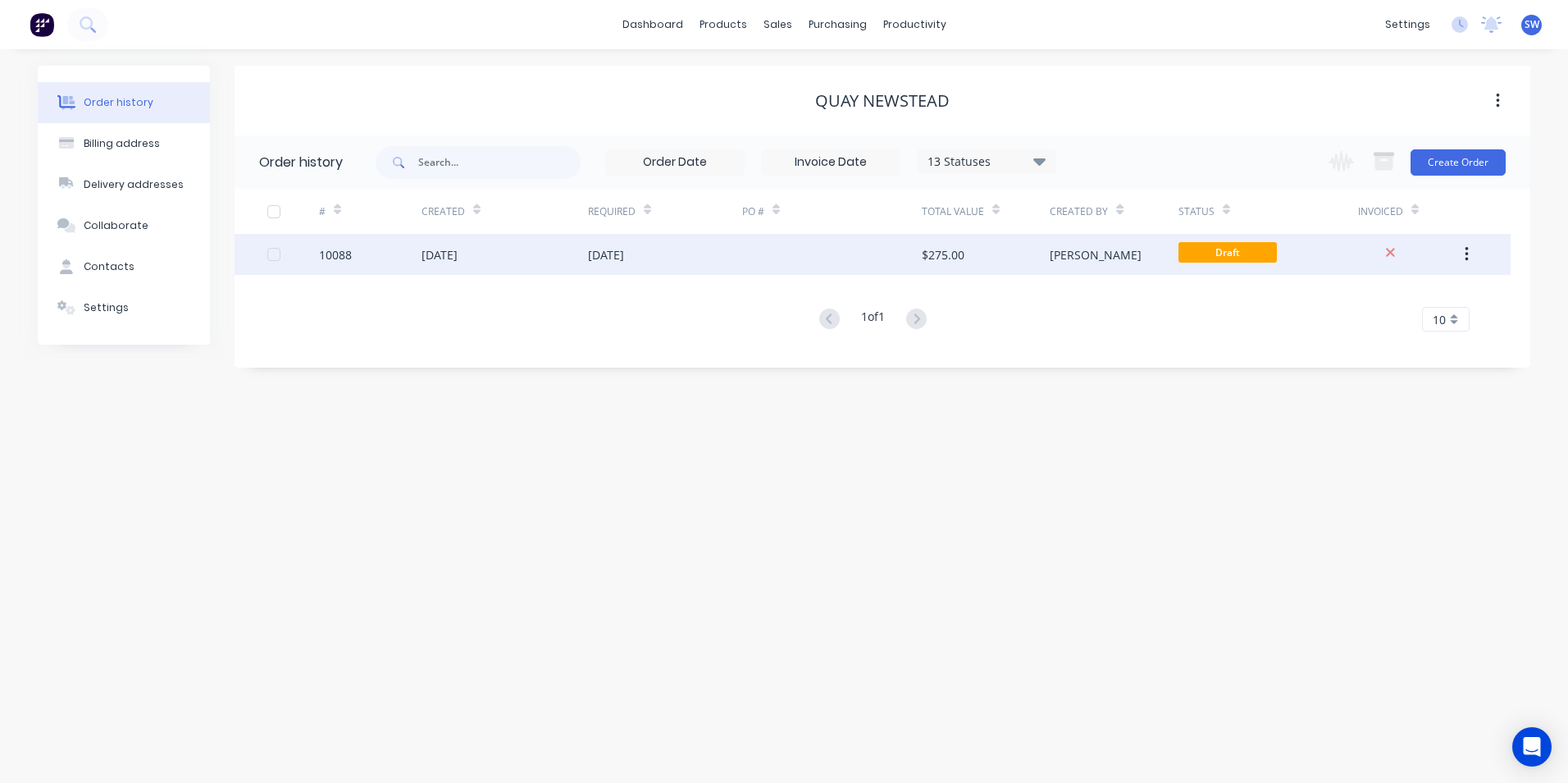
click at [1066, 257] on div "Steve" at bounding box center [1096, 254] width 92 height 17
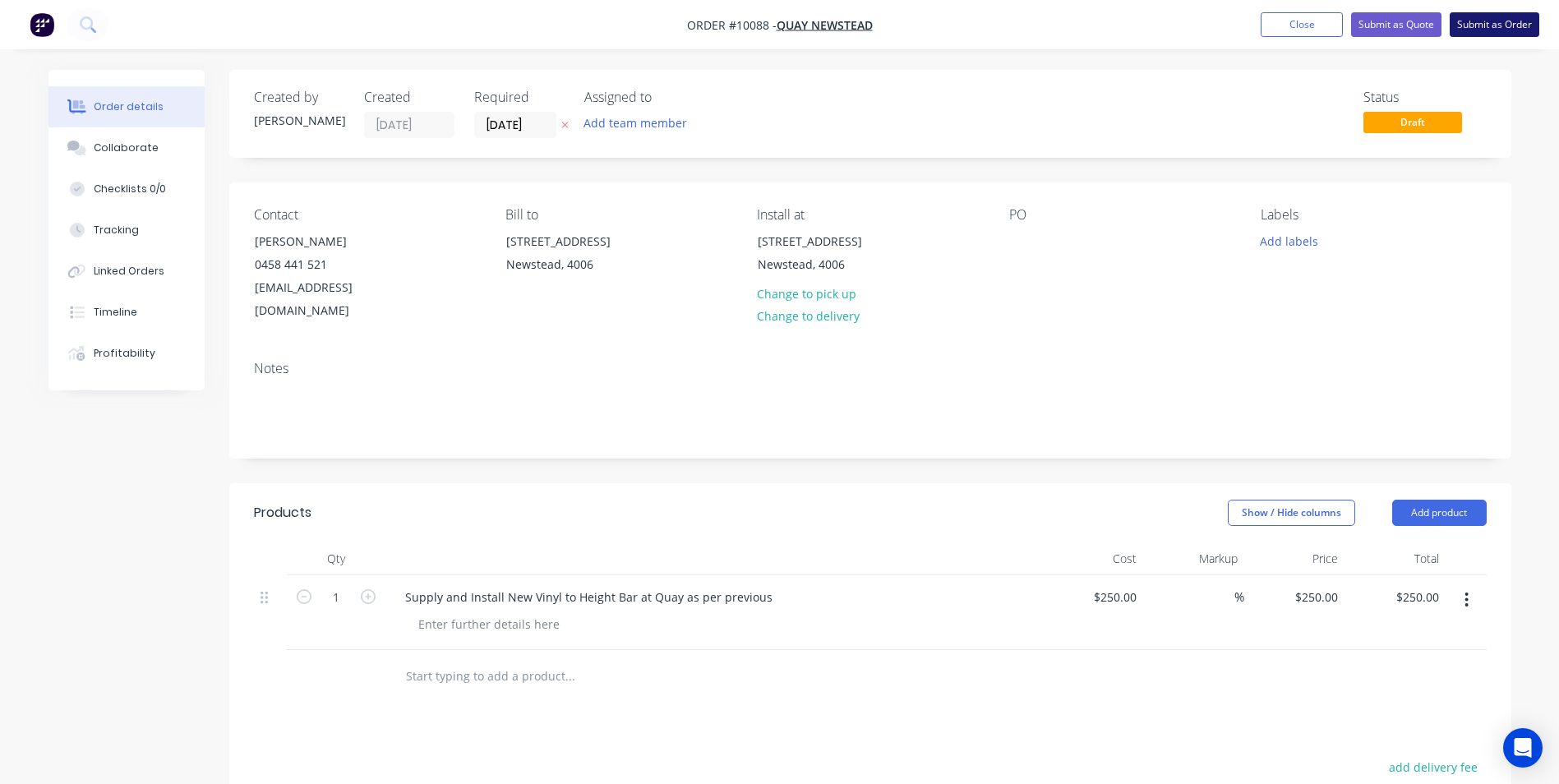
click at [1492, 25] on button "Submit as Order" at bounding box center [1494, 25] width 90 height 25
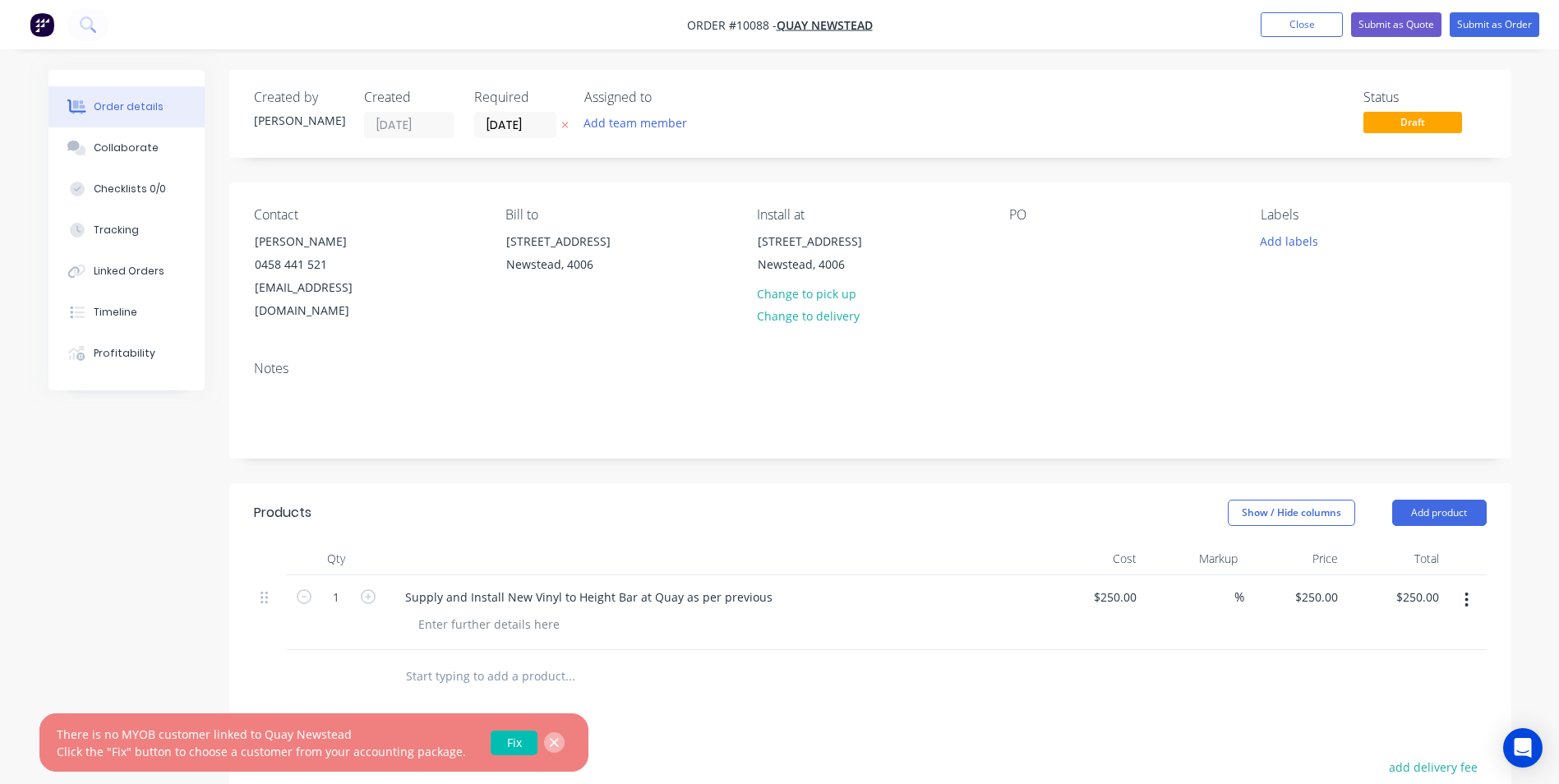
click at [549, 737] on icon "button" at bounding box center [554, 742] width 10 height 15
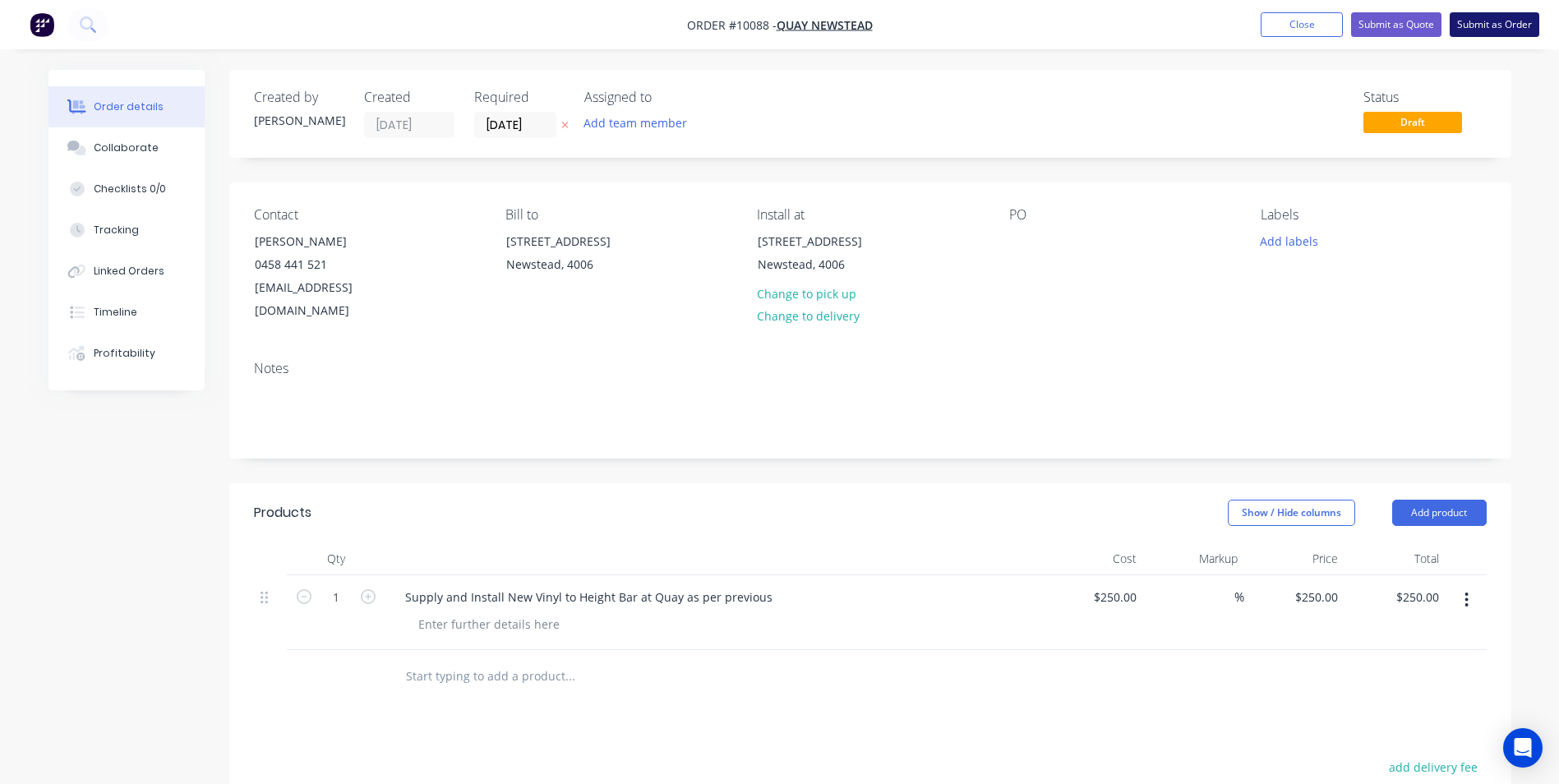
click at [1488, 21] on button "Submit as Order" at bounding box center [1494, 25] width 90 height 25
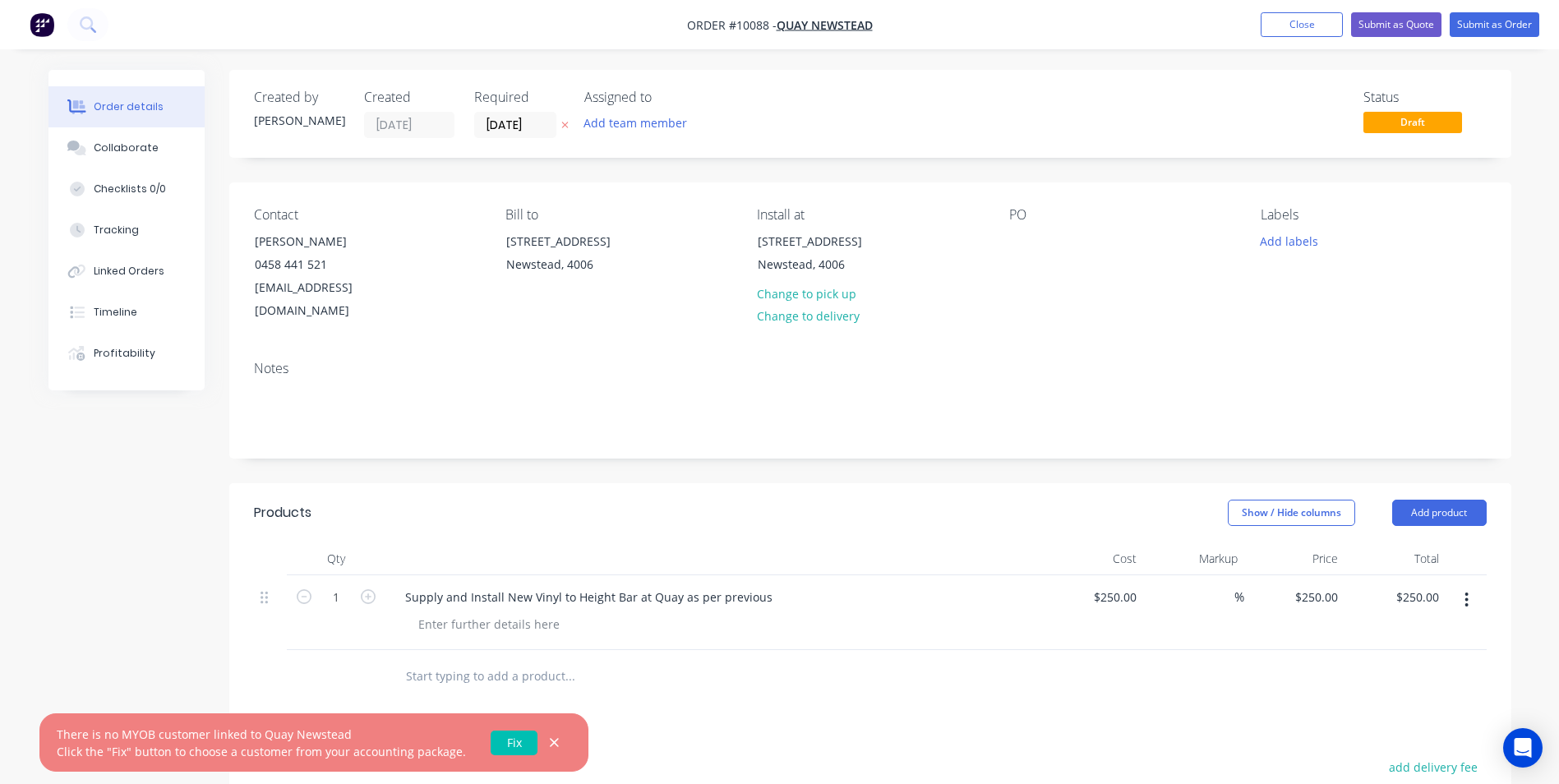
click at [205, 740] on div "There is no MYOB customer linked to Quay Newstead Click the "Fix" button to cho…" at bounding box center [261, 742] width 410 height 35
click at [1487, 24] on button "Submit as Order" at bounding box center [1494, 25] width 90 height 25
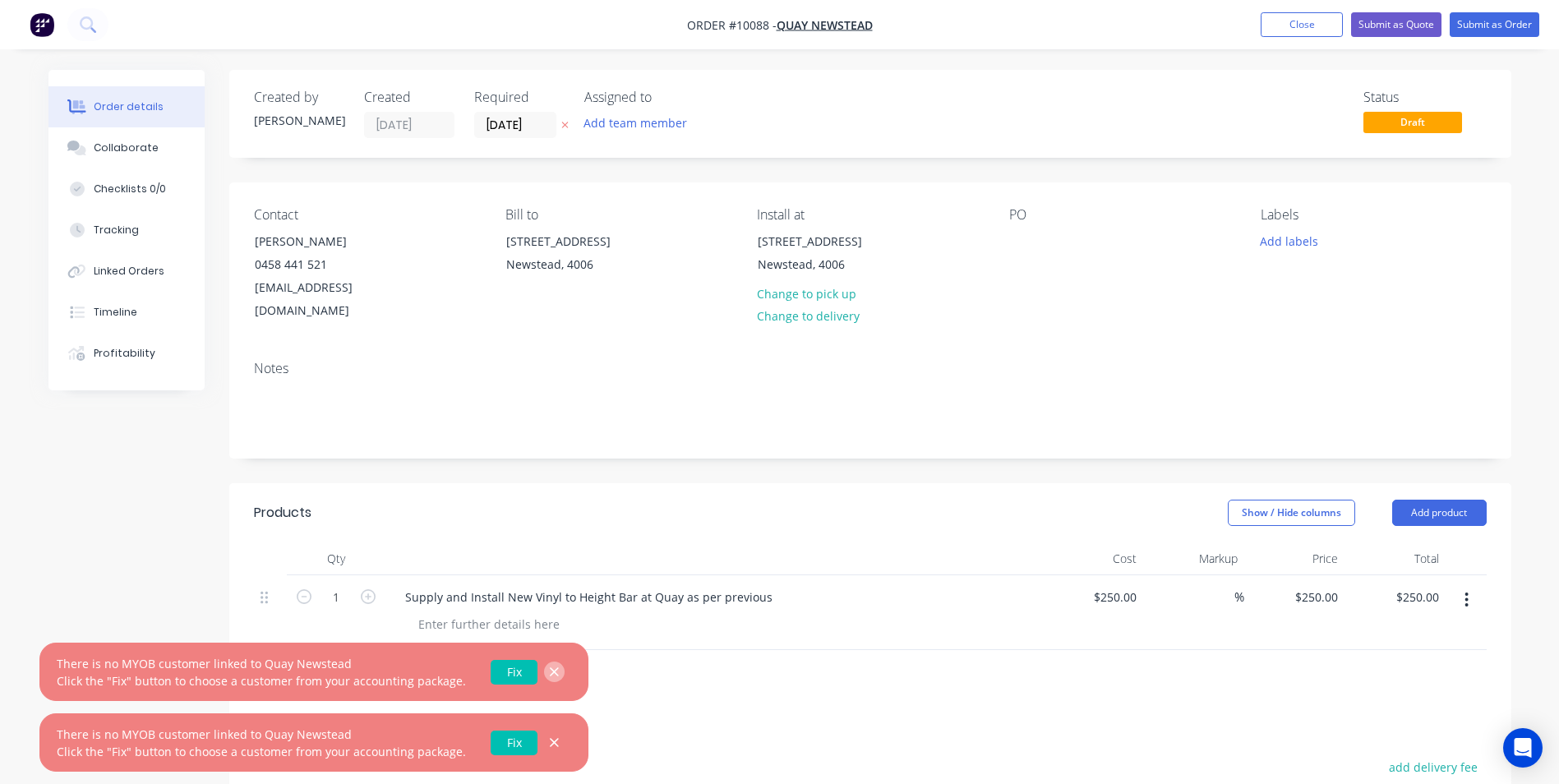
click at [549, 666] on icon "button" at bounding box center [554, 673] width 10 height 15
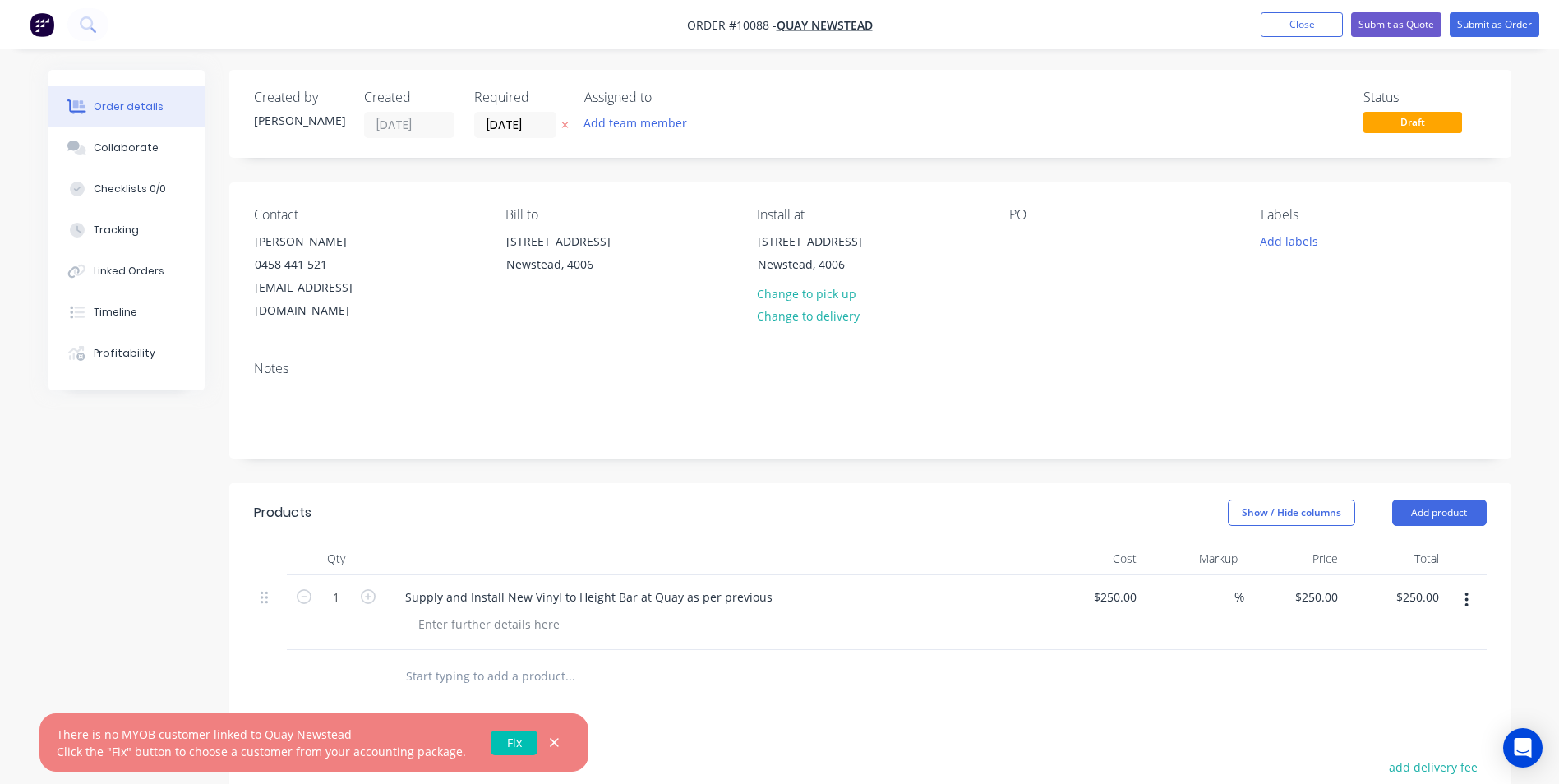
click at [494, 742] on link "Fix" at bounding box center [514, 742] width 47 height 25
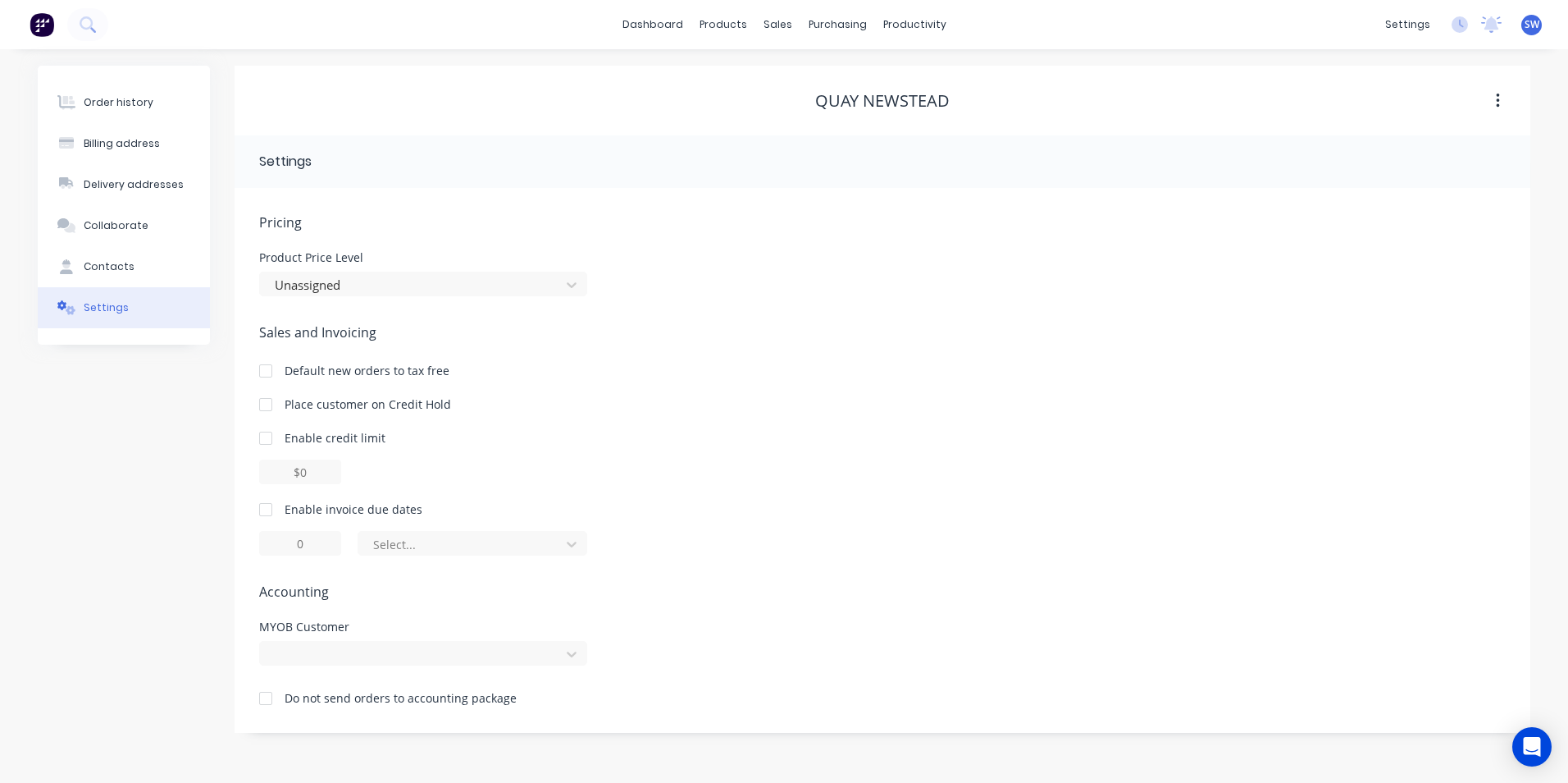
click at [265, 700] on div at bounding box center [266, 698] width 33 height 33
click at [132, 100] on div "Order history" at bounding box center [119, 103] width 70 height 15
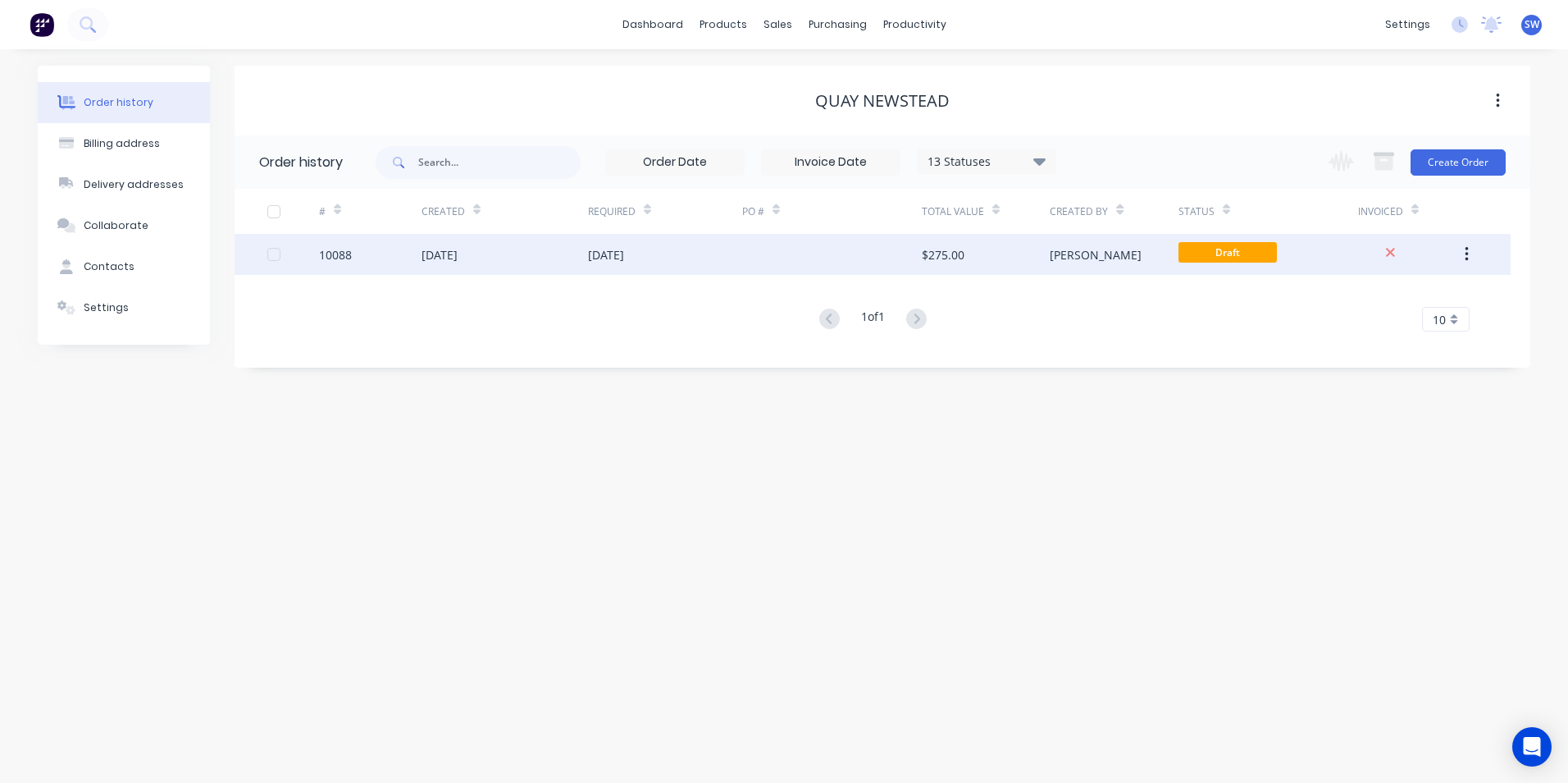
click at [1081, 256] on div "Steve" at bounding box center [1114, 254] width 128 height 41
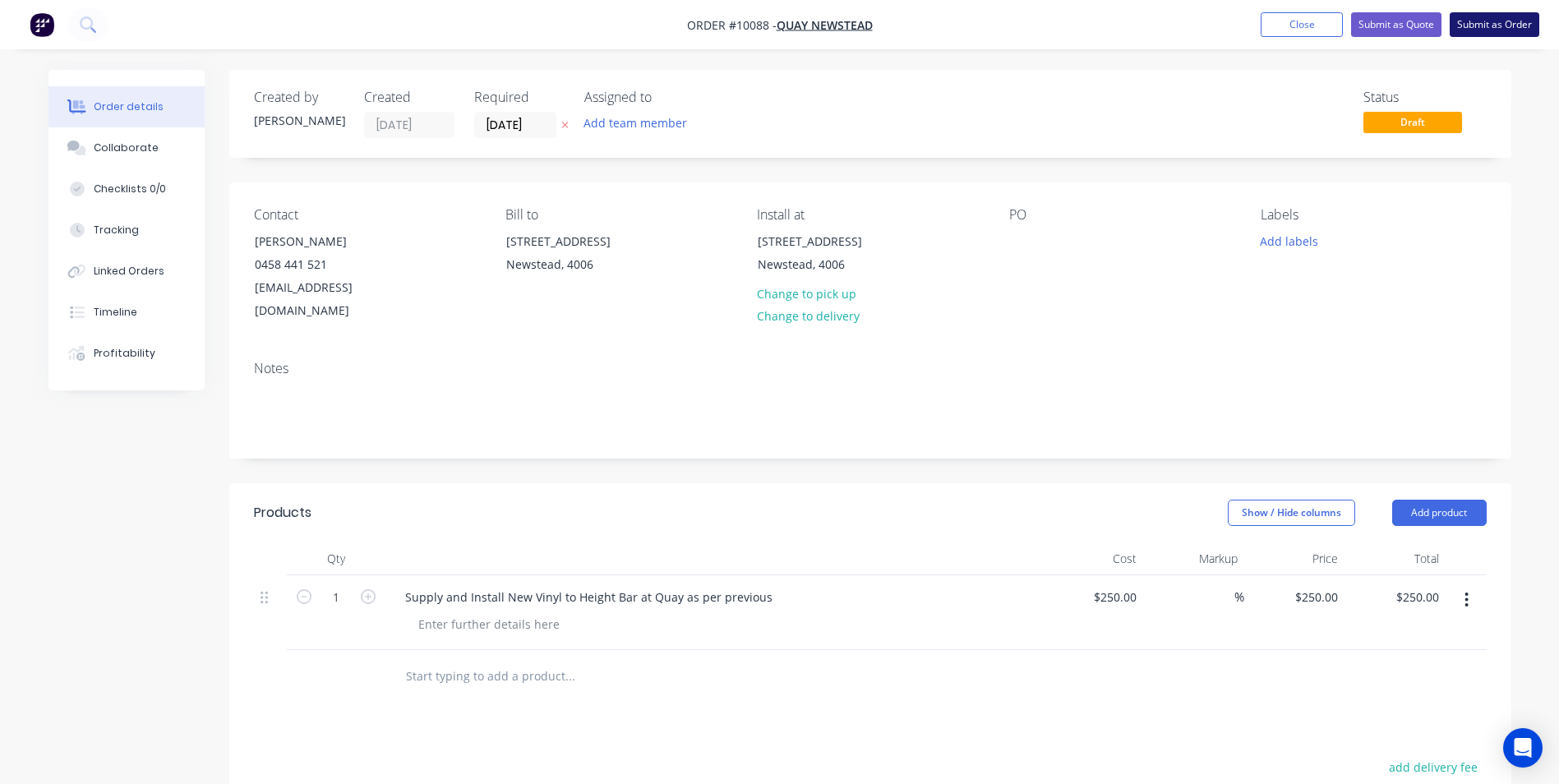
click at [1502, 21] on button "Submit as Order" at bounding box center [1494, 25] width 90 height 25
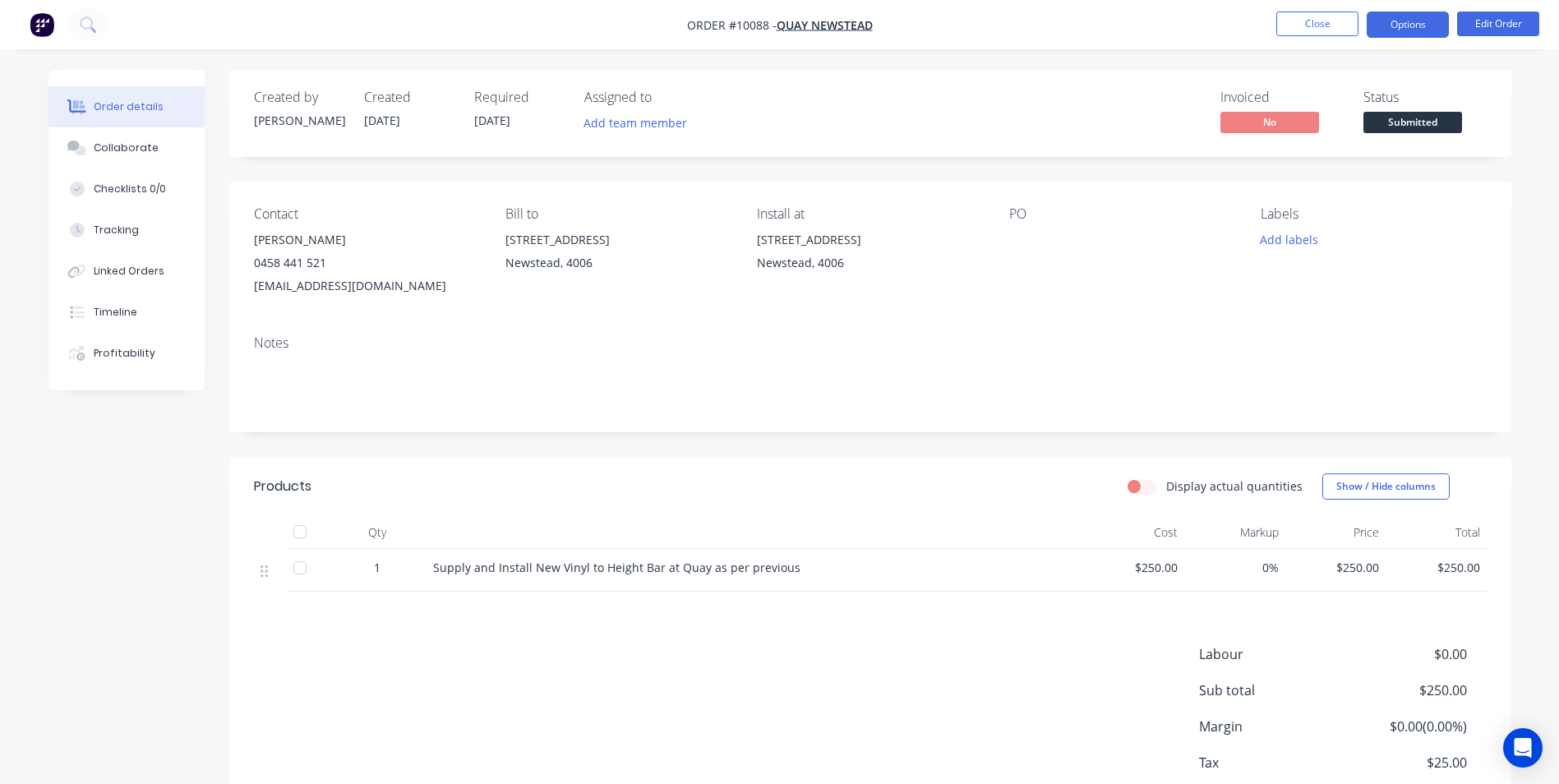
click at [1430, 25] on button "Options" at bounding box center [1407, 25] width 82 height 26
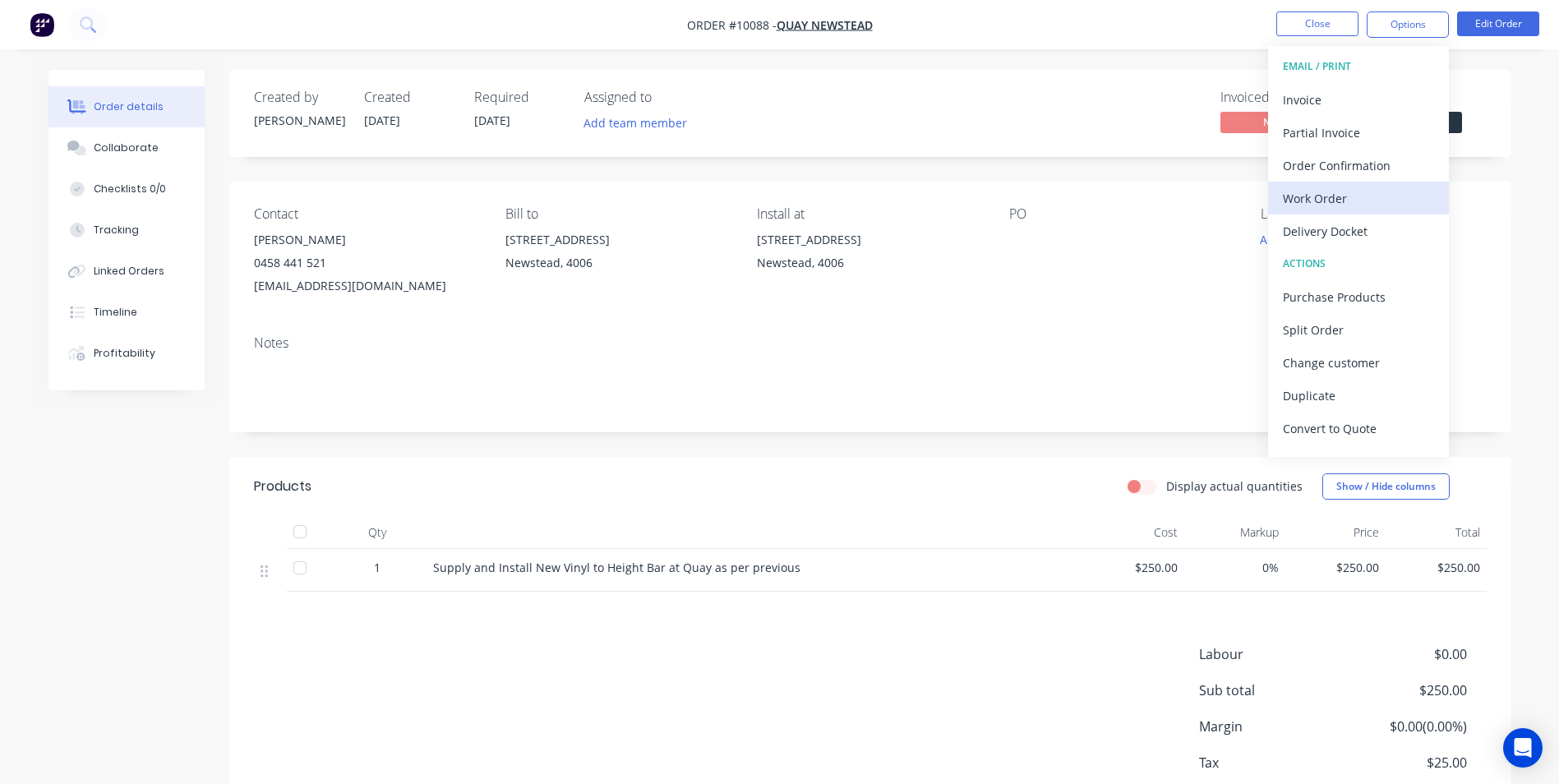
click at [1328, 190] on div "Work Order" at bounding box center [1359, 198] width 151 height 24
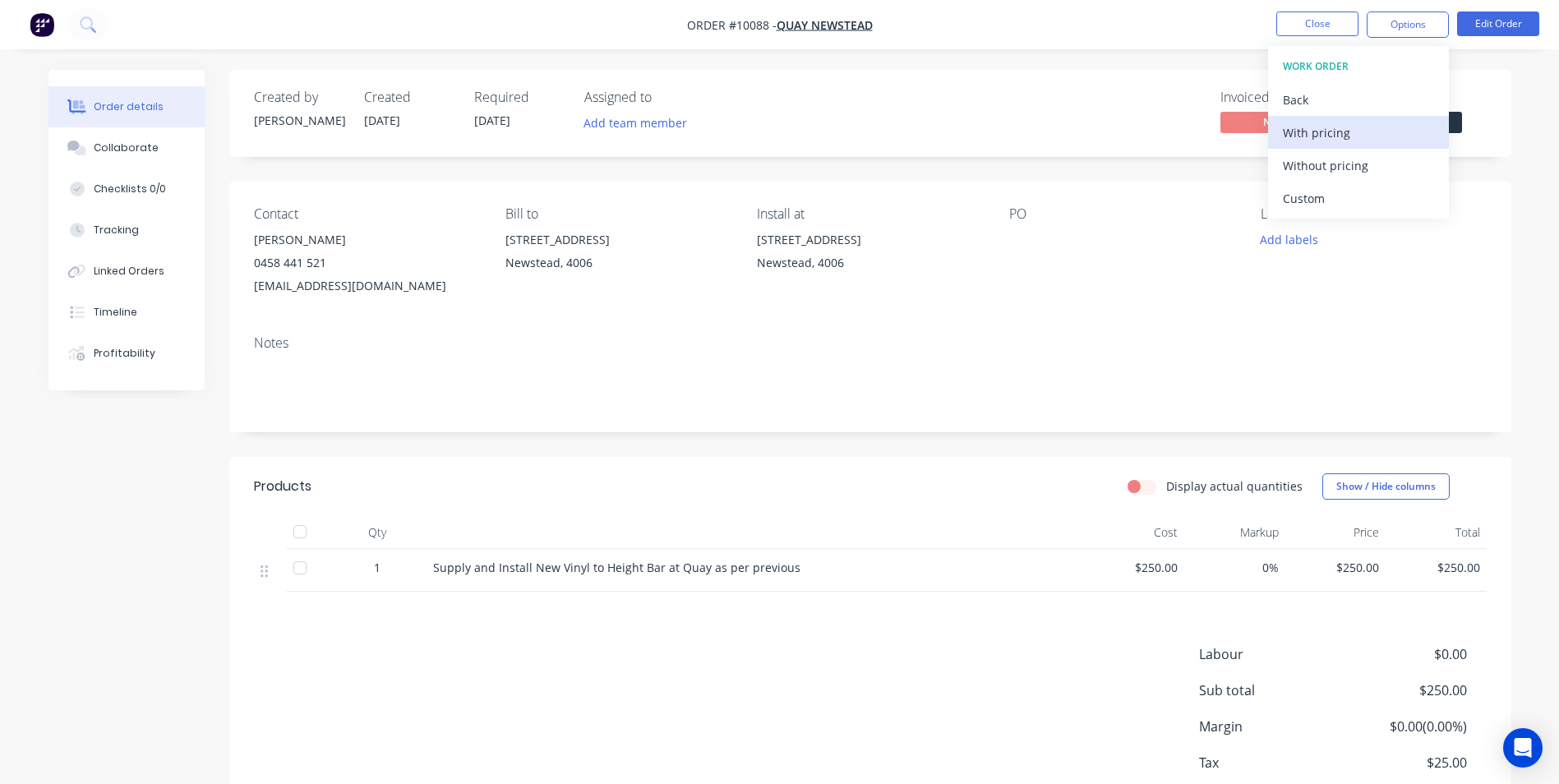
click at [1318, 129] on div "With pricing" at bounding box center [1359, 132] width 151 height 24
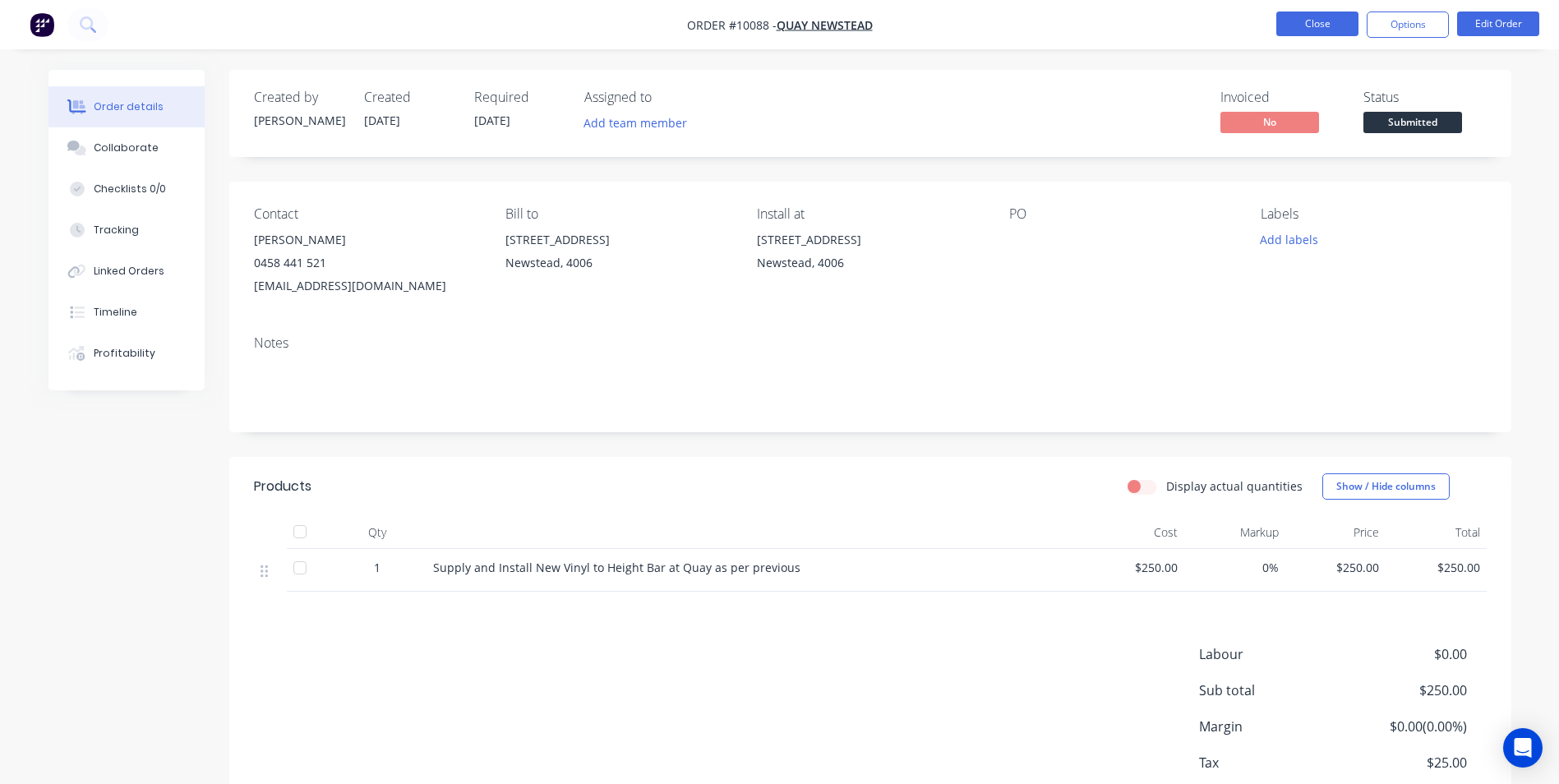
click at [1308, 19] on button "Close" at bounding box center [1317, 24] width 82 height 25
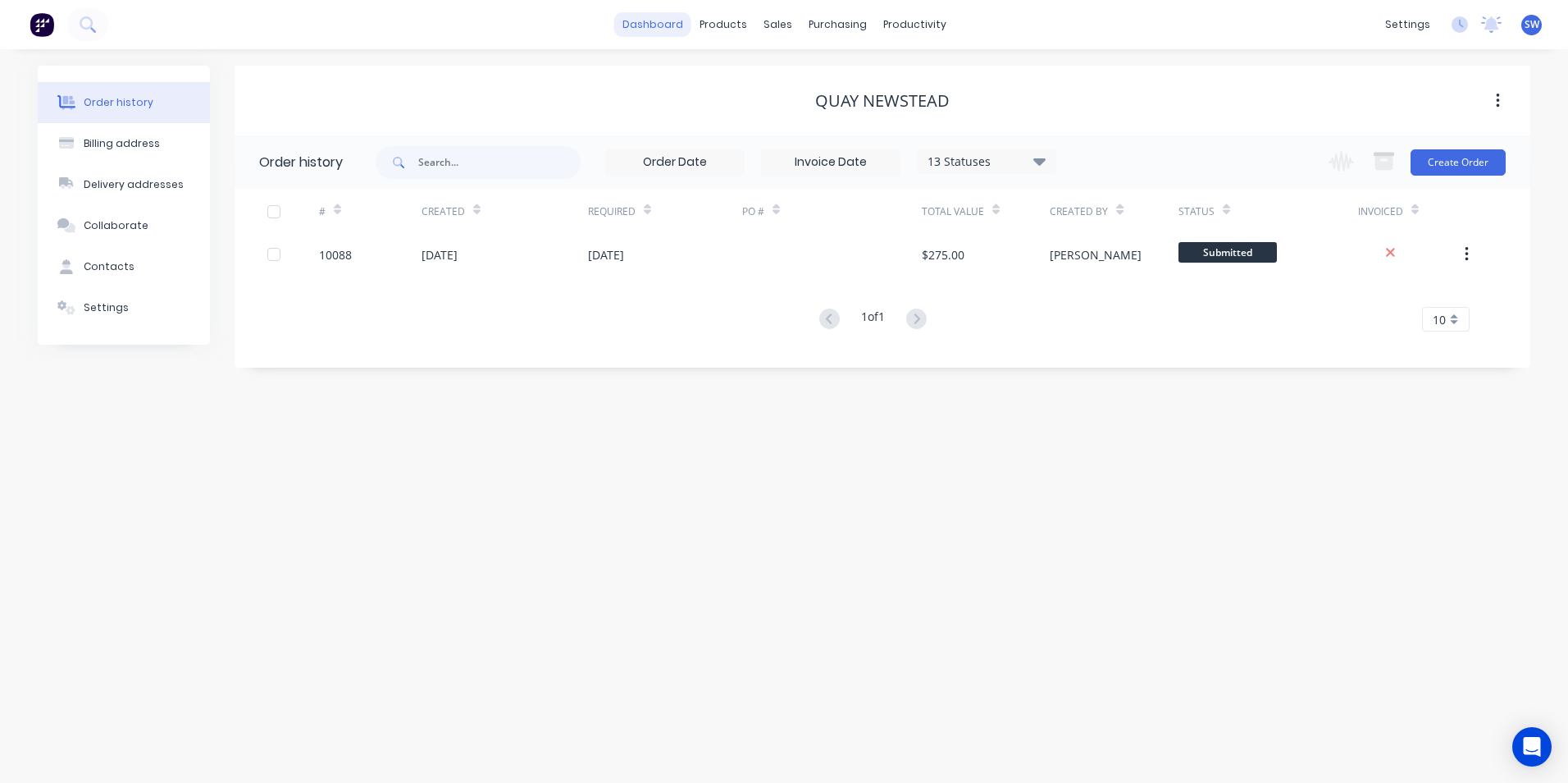
click at [649, 24] on link "dashboard" at bounding box center [653, 24] width 77 height 24
